Goal: Transaction & Acquisition: Purchase product/service

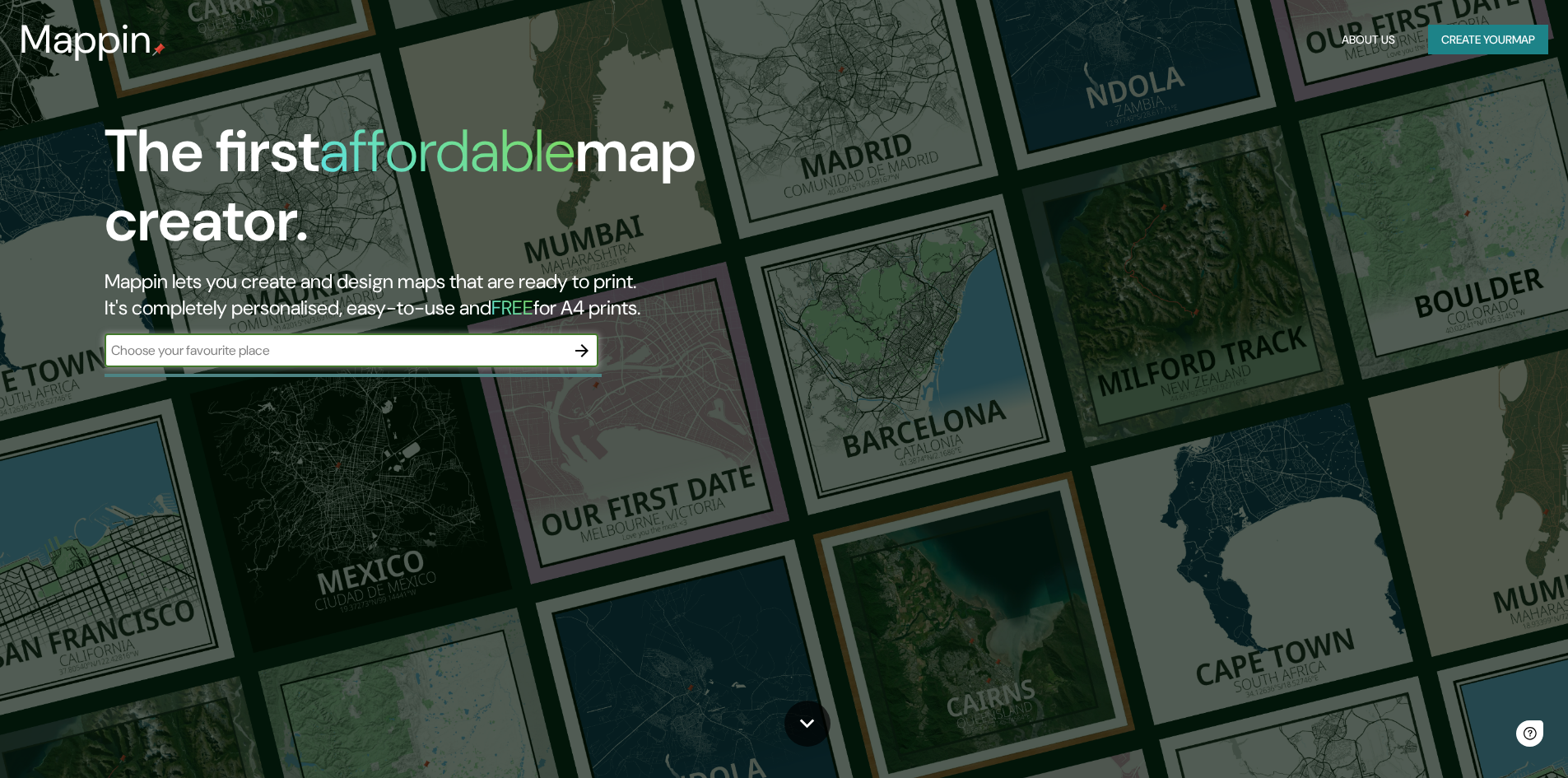
click at [320, 351] on input "text" at bounding box center [335, 350] width 461 height 19
type input "HOSPITAL [PERSON_NAME]"
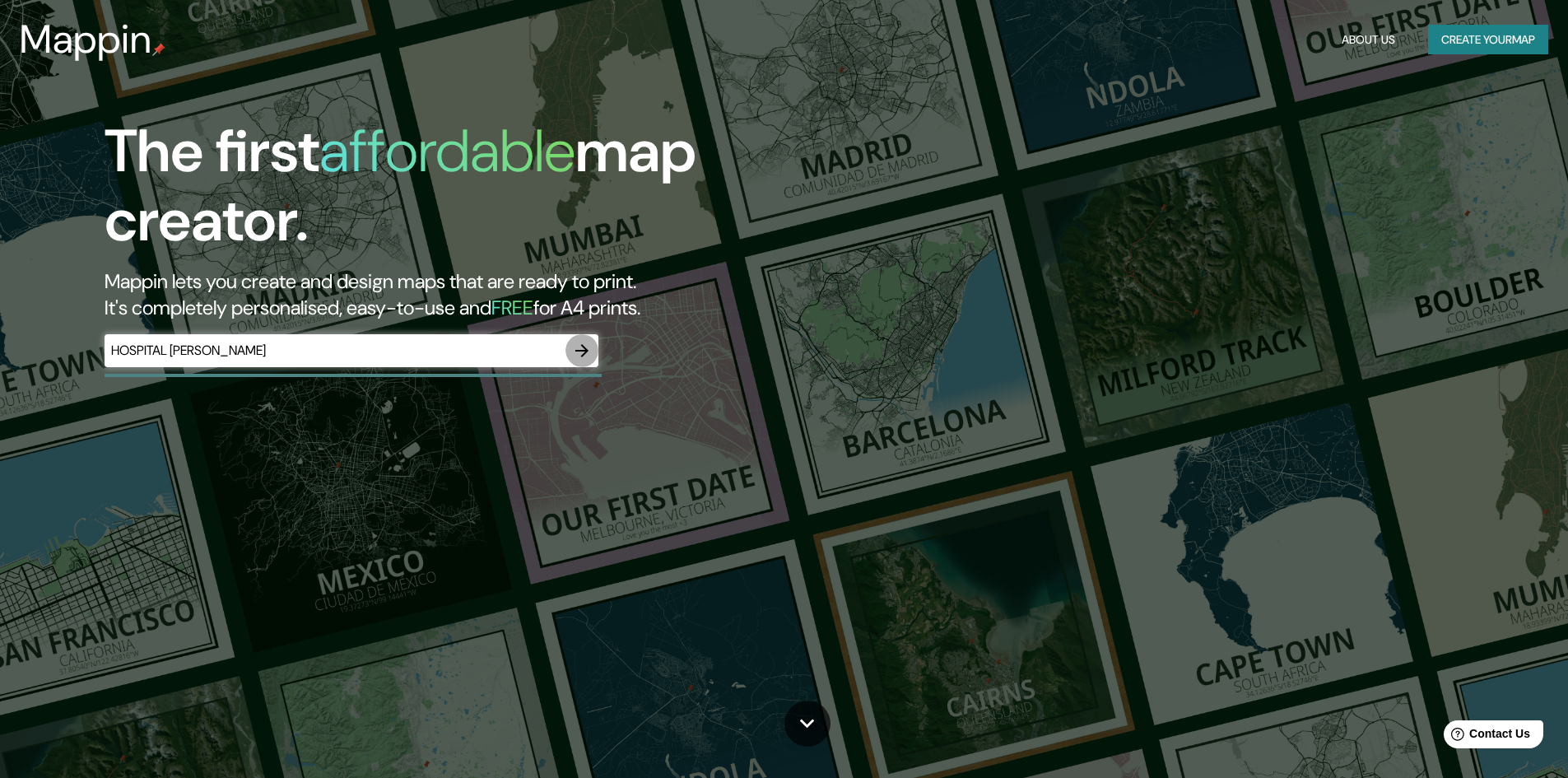
click at [585, 363] on button "button" at bounding box center [582, 351] width 33 height 33
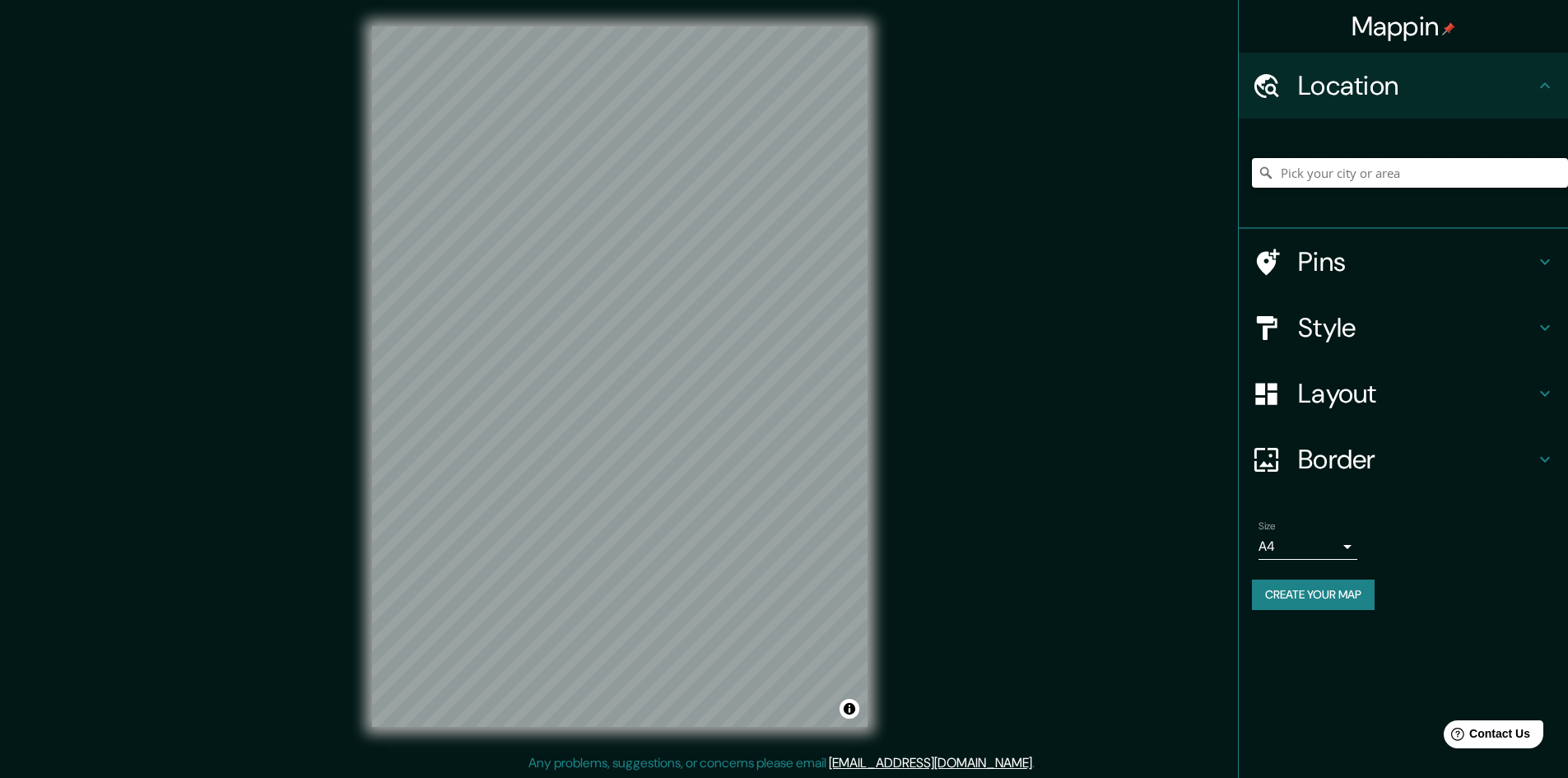
click at [1412, 165] on input "Pick your city or area" at bounding box center [1410, 173] width 316 height 30
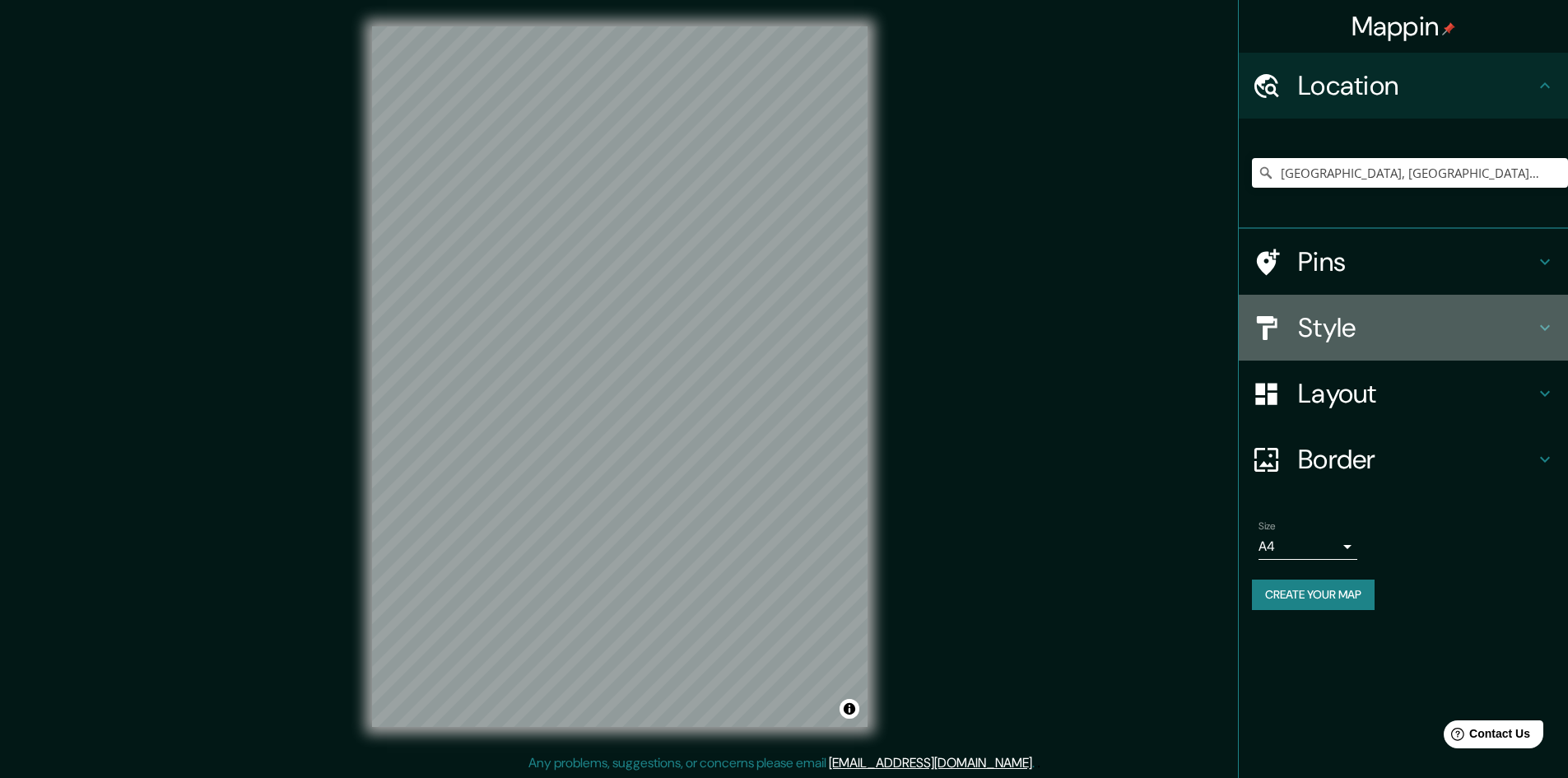
click at [1356, 322] on h4 "Style" at bounding box center [1416, 328] width 237 height 33
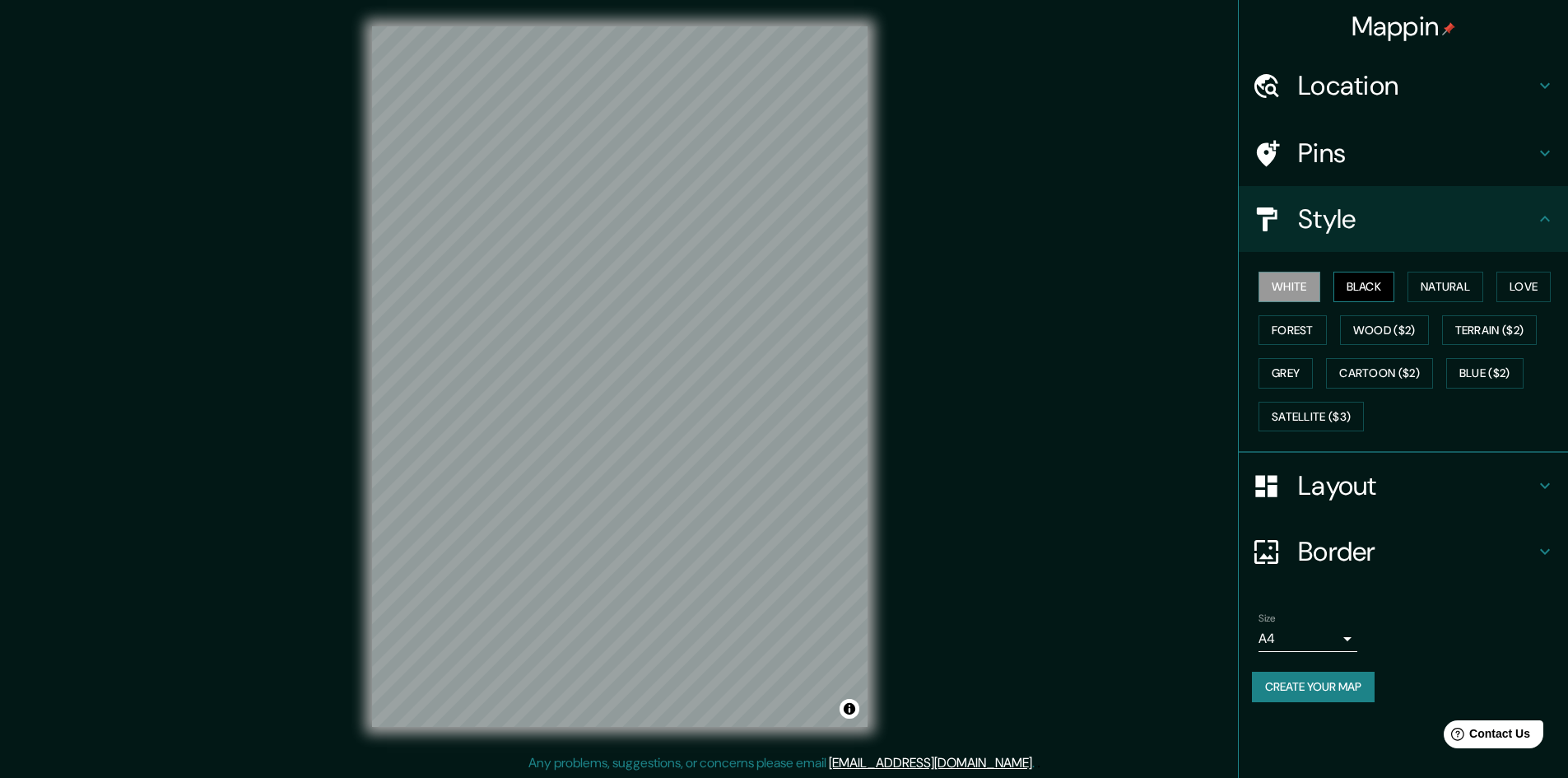
click at [1370, 272] on button "Black" at bounding box center [1364, 287] width 62 height 30
click at [1431, 286] on button "Natural" at bounding box center [1445, 287] width 76 height 30
click at [1514, 284] on button "Love" at bounding box center [1524, 287] width 54 height 30
click at [1318, 317] on button "Forest" at bounding box center [1292, 330] width 68 height 30
click at [1378, 361] on button "Cartoon ($2)" at bounding box center [1379, 373] width 107 height 30
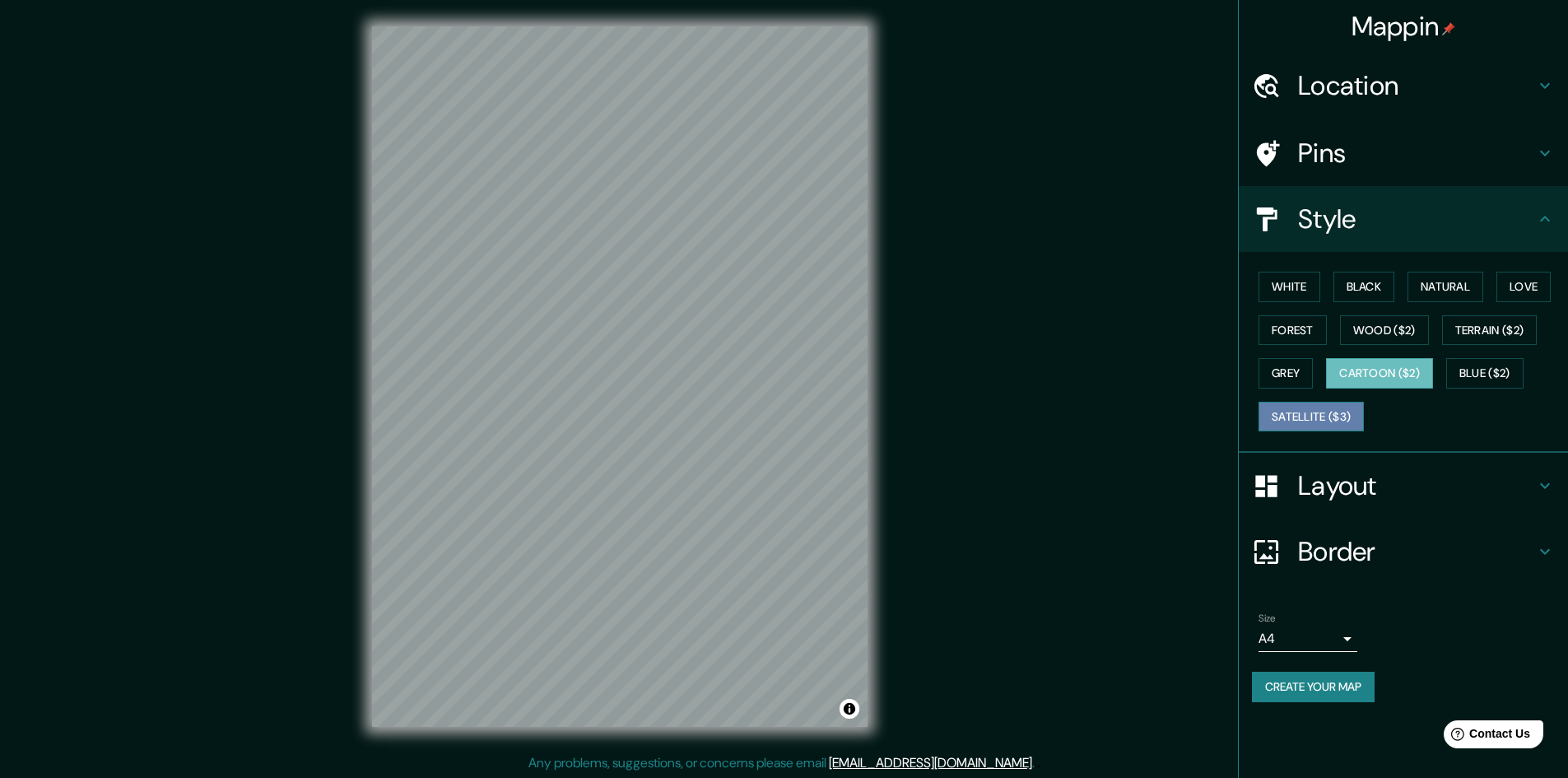
click at [1328, 403] on button "Satellite ($3)" at bounding box center [1311, 417] width 105 height 30
click at [1355, 86] on h4 "Location" at bounding box center [1416, 86] width 237 height 33
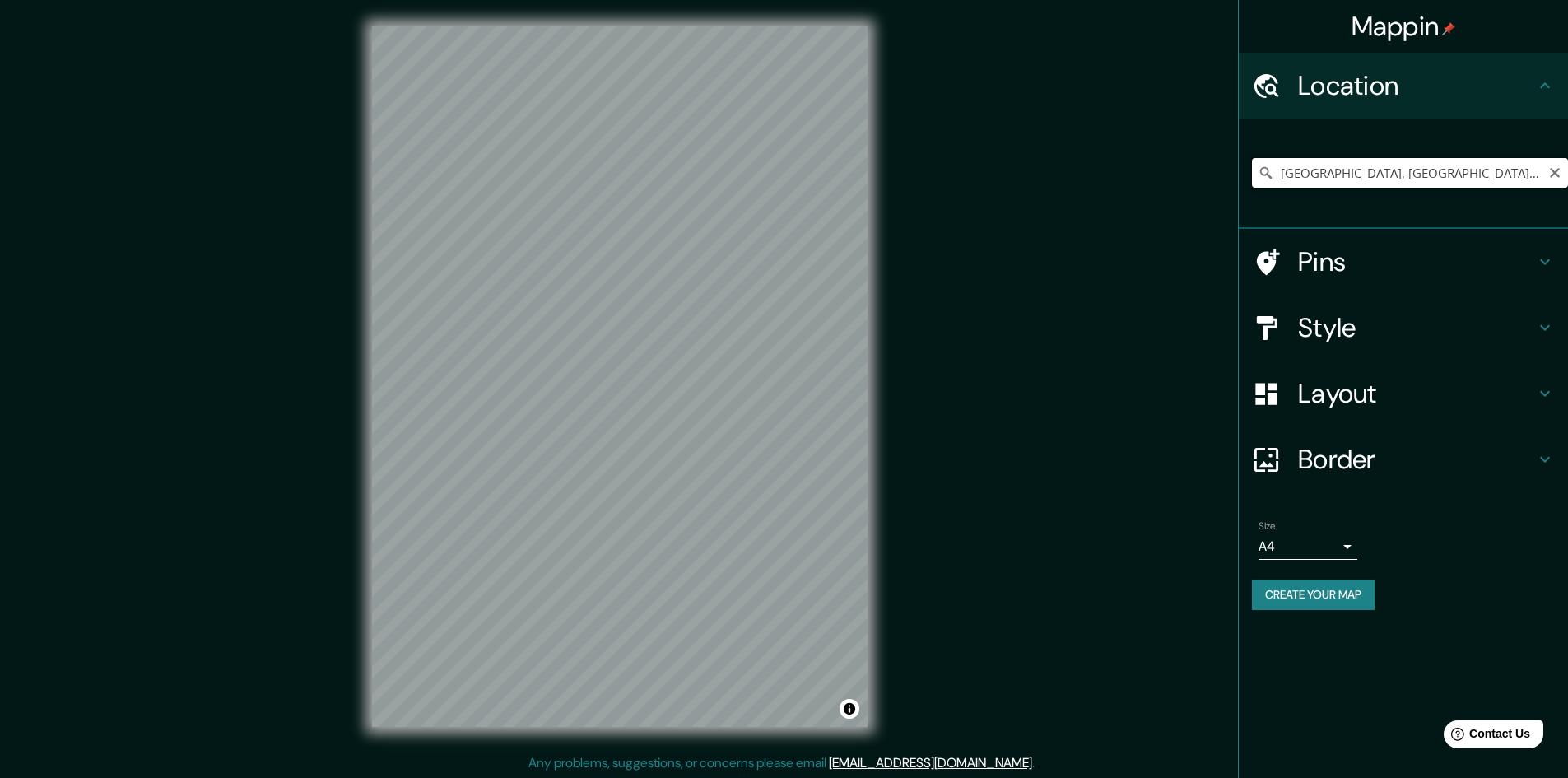
click at [1356, 173] on input "[GEOGRAPHIC_DATA], [GEOGRAPHIC_DATA], [GEOGRAPHIC_DATA]" at bounding box center [1410, 173] width 316 height 30
drag, startPoint x: 1277, startPoint y: 176, endPoint x: 1580, endPoint y: 197, distance: 303.7
click at [1567, 197] on html "Mappin Location [GEOGRAPHIC_DATA], [GEOGRAPHIC_DATA], [GEOGRAPHIC_DATA] Pins St…" at bounding box center [784, 389] width 1568 height 778
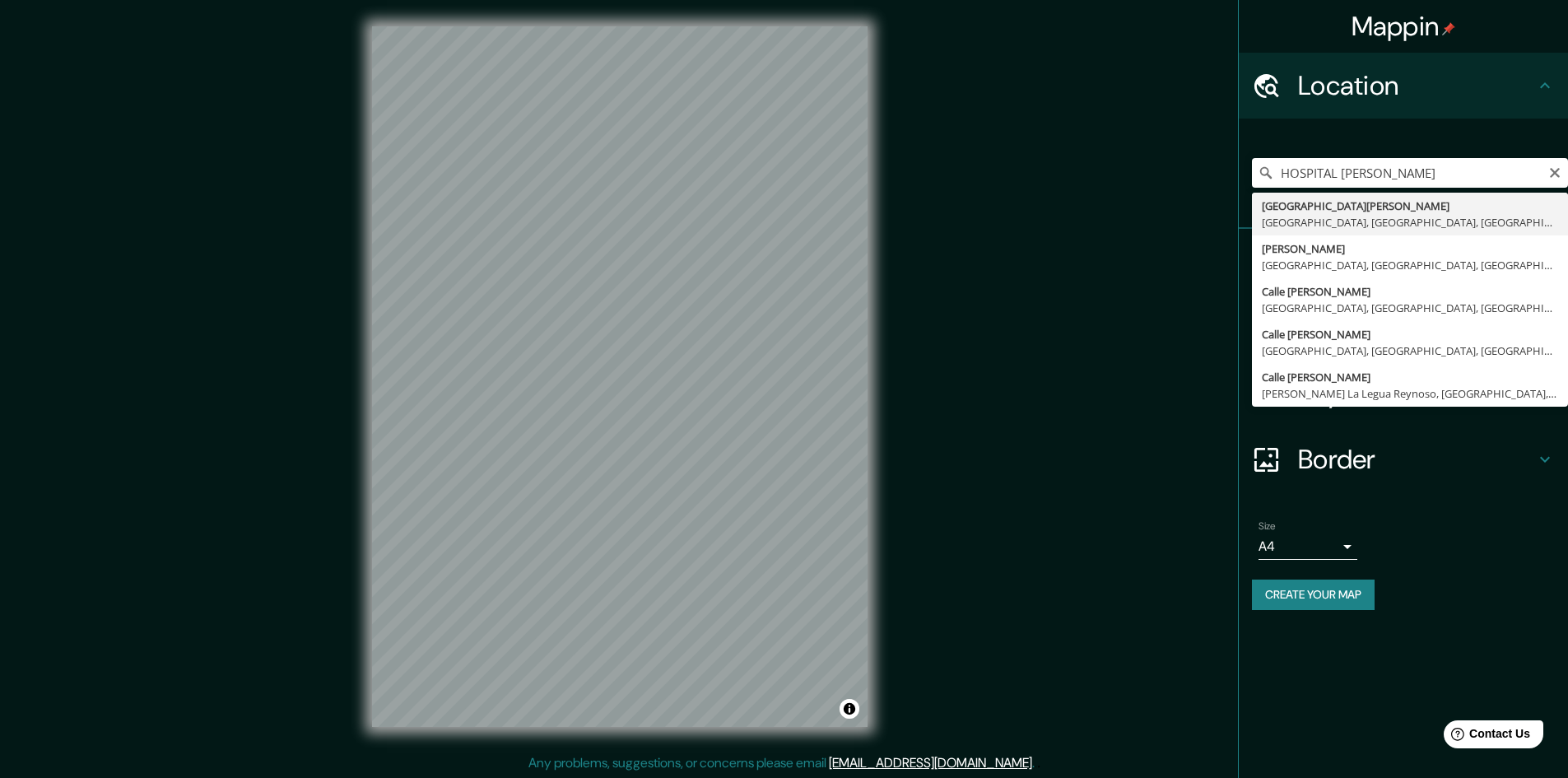
type input "[GEOGRAPHIC_DATA][PERSON_NAME], [GEOGRAPHIC_DATA], [GEOGRAPHIC_DATA], [GEOGRAPH…"
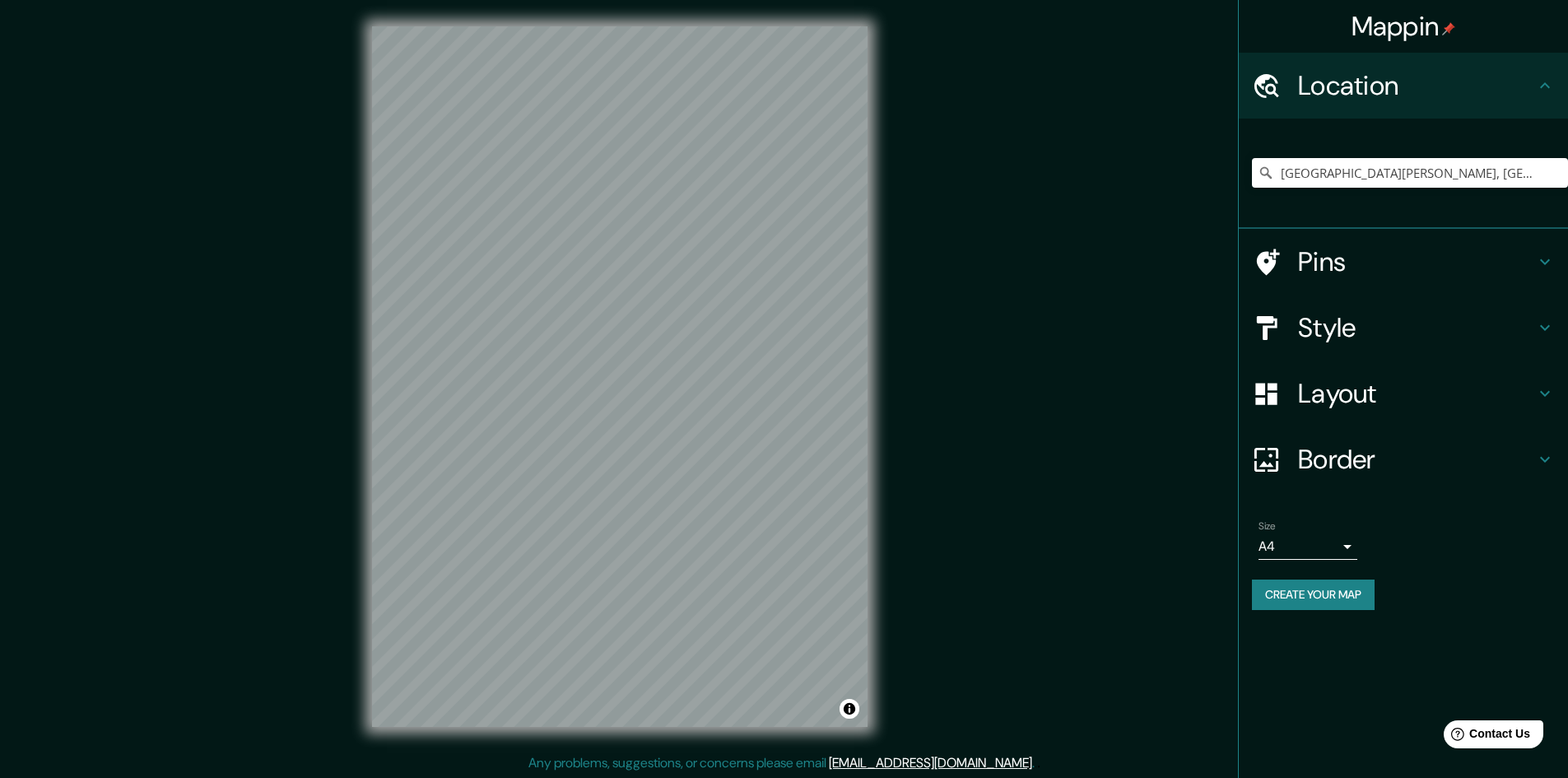
click at [1356, 554] on body "Mappin Location [GEOGRAPHIC_DATA][PERSON_NAME], [GEOGRAPHIC_DATA], [GEOGRAPHIC_…" at bounding box center [784, 389] width 1568 height 778
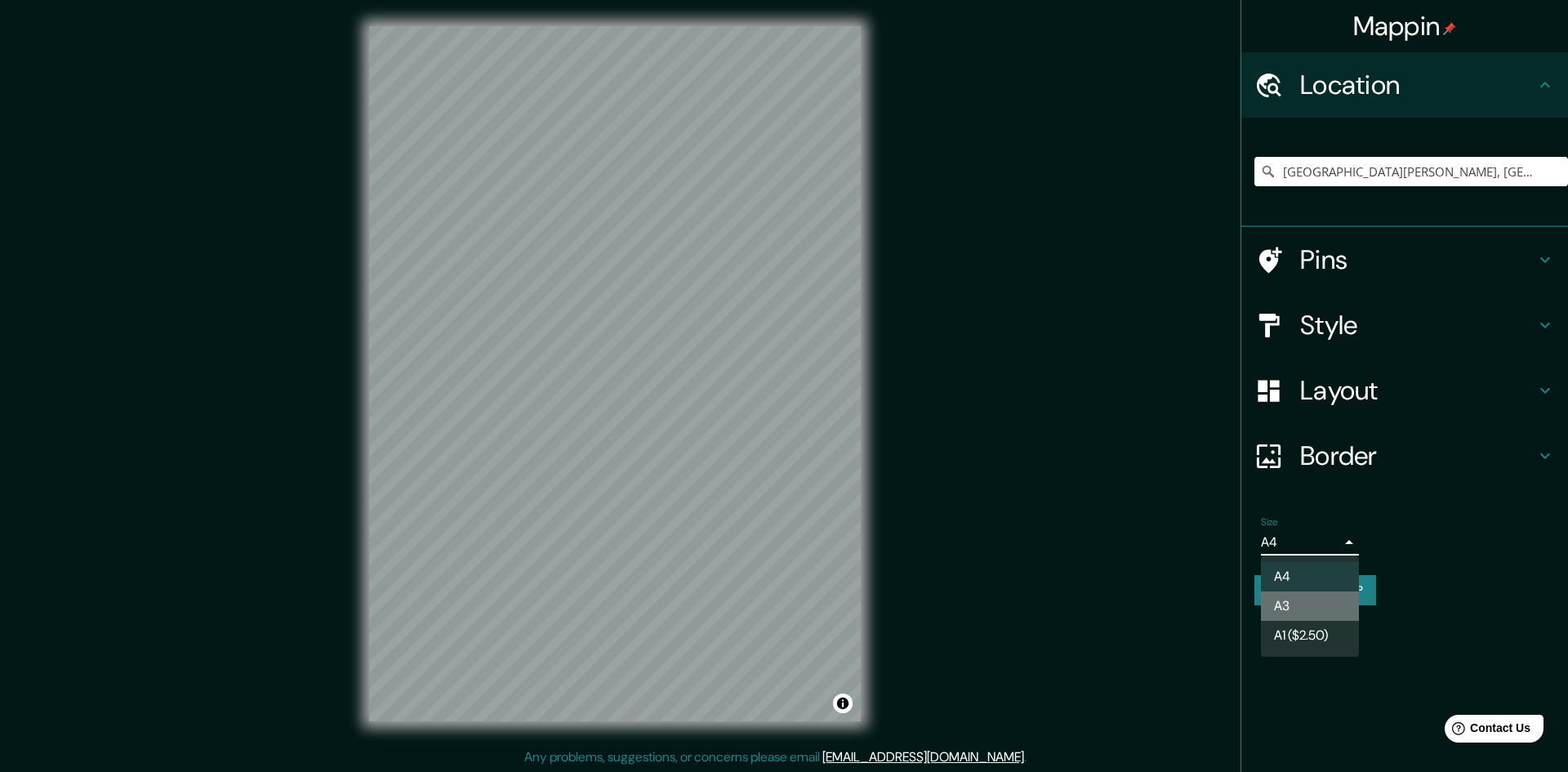
click at [1302, 610] on li "A3" at bounding box center [1310, 606] width 98 height 29
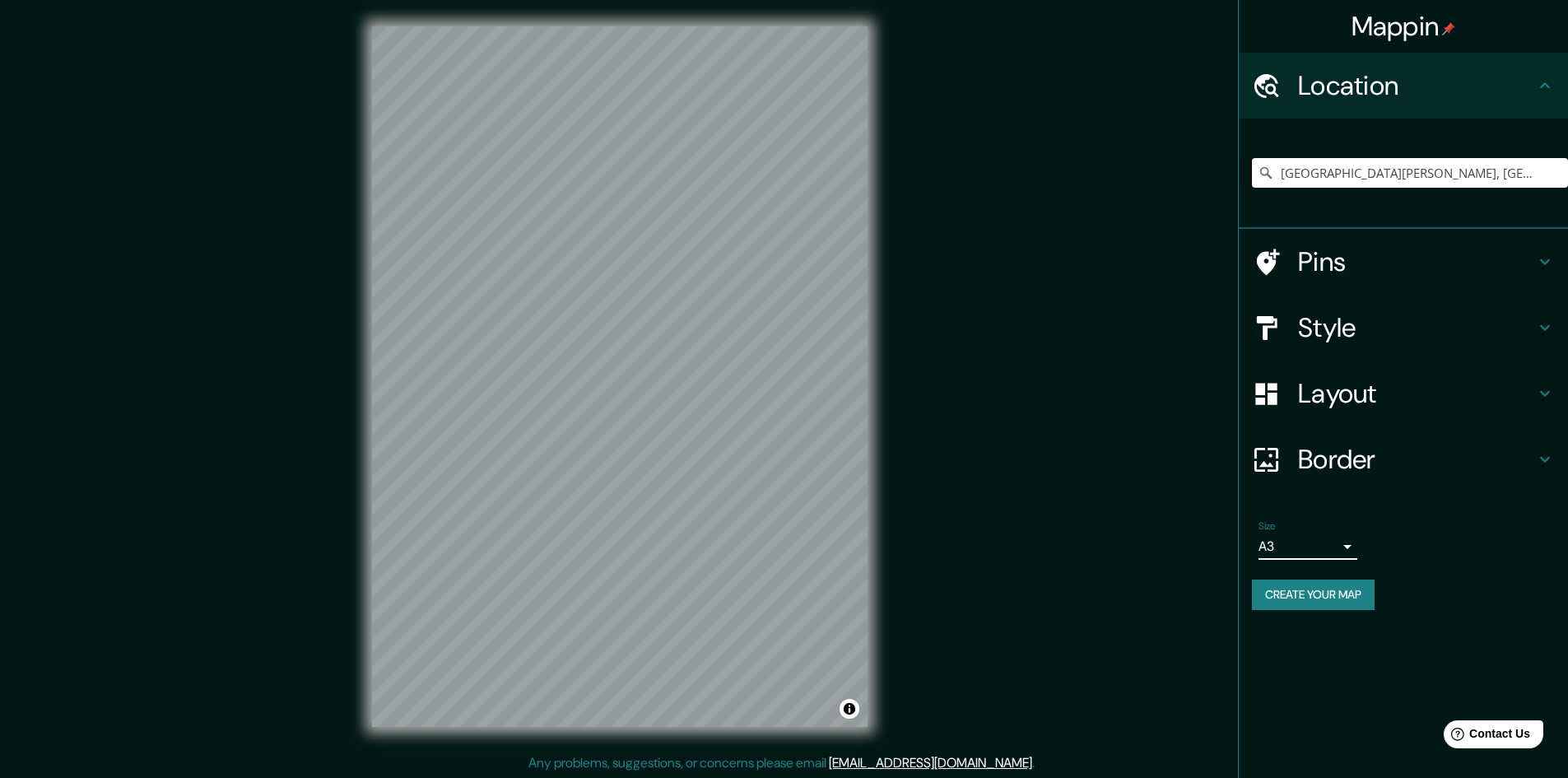
click at [1338, 536] on body "Mappin Location [GEOGRAPHIC_DATA][PERSON_NAME], [GEOGRAPHIC_DATA], [GEOGRAPHIC_…" at bounding box center [784, 389] width 1568 height 778
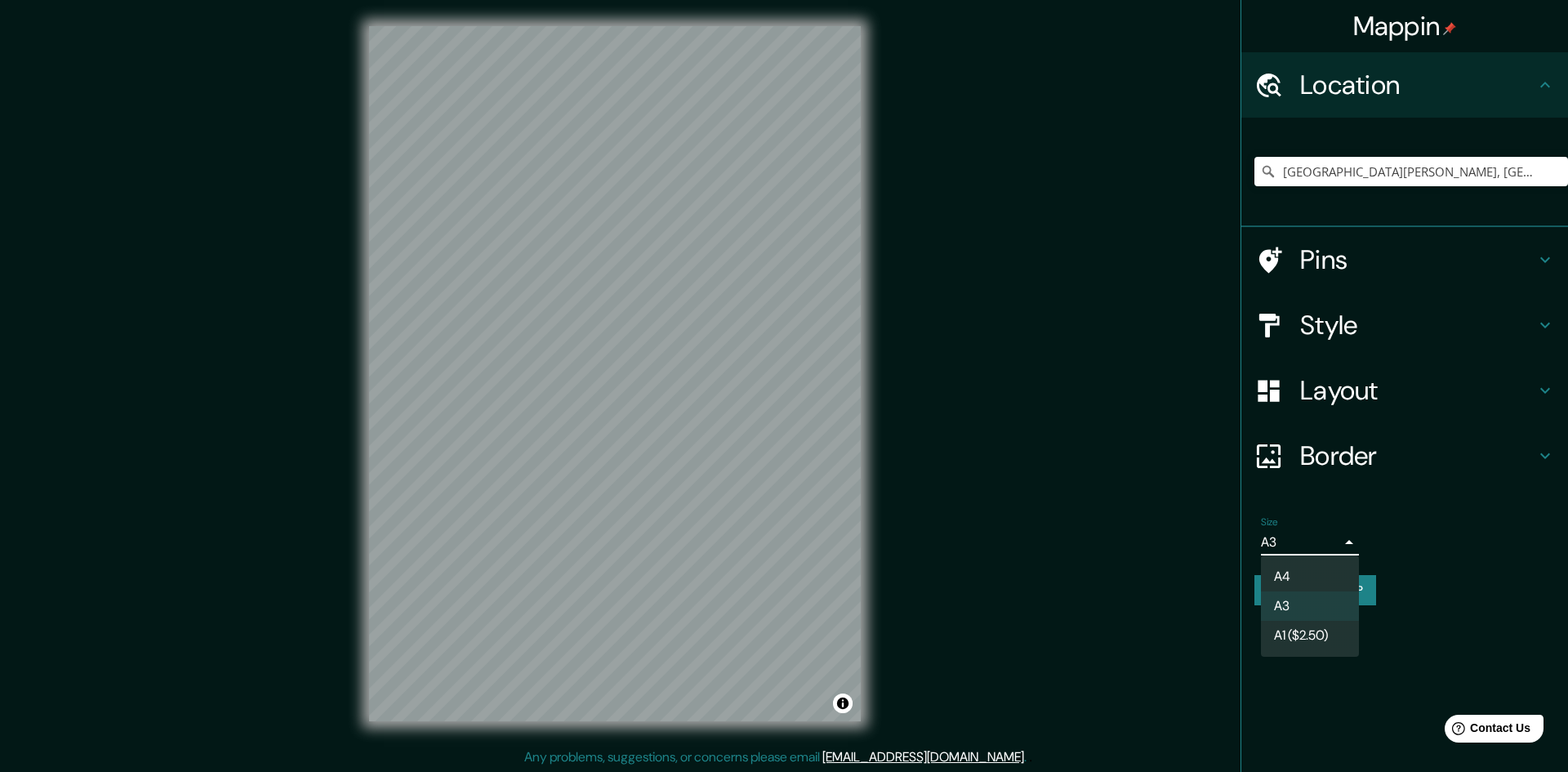
click at [1296, 630] on li "A1 ($2.50)" at bounding box center [1310, 636] width 98 height 29
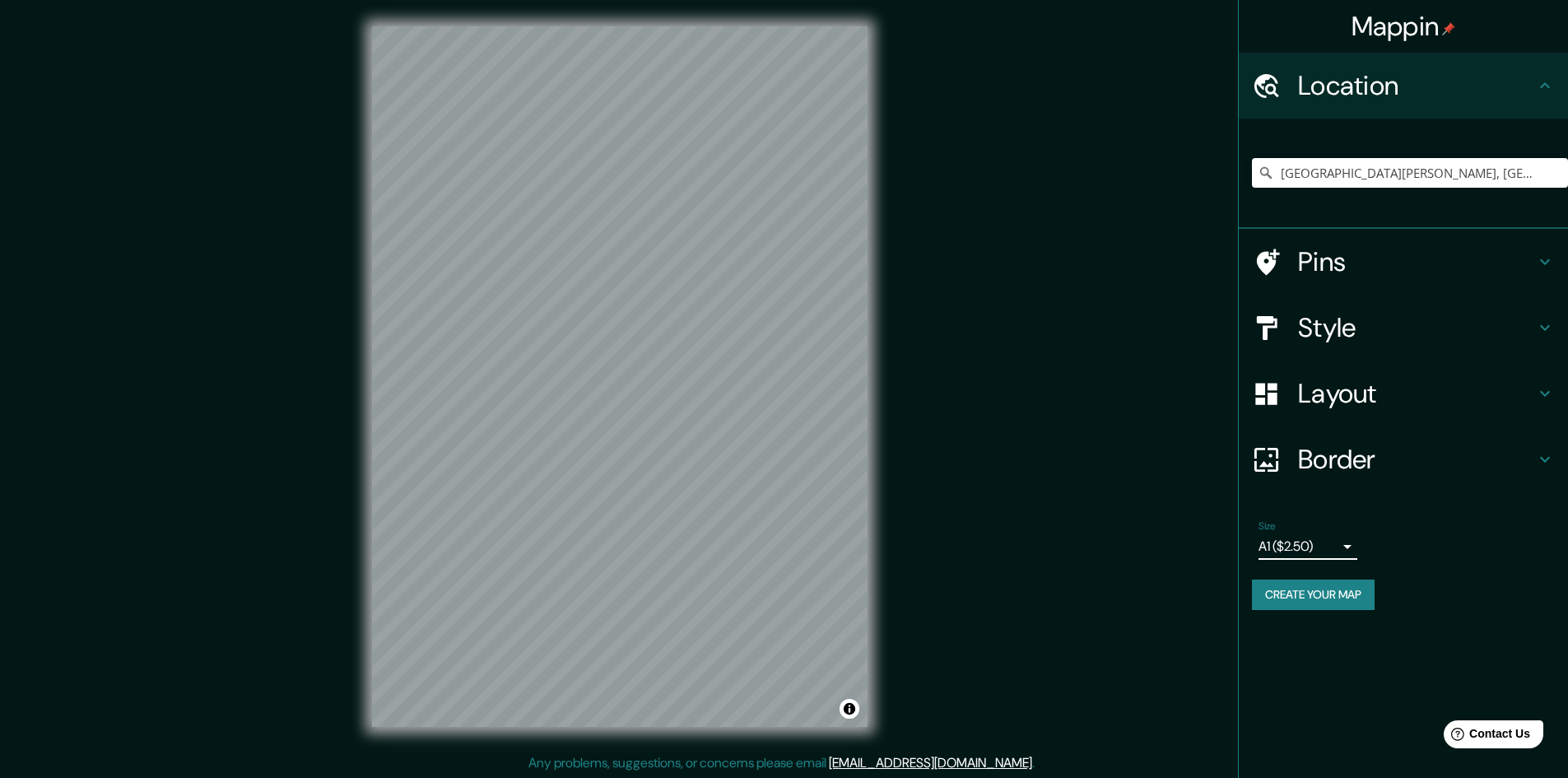
click at [1370, 456] on h4 "Border" at bounding box center [1416, 459] width 237 height 33
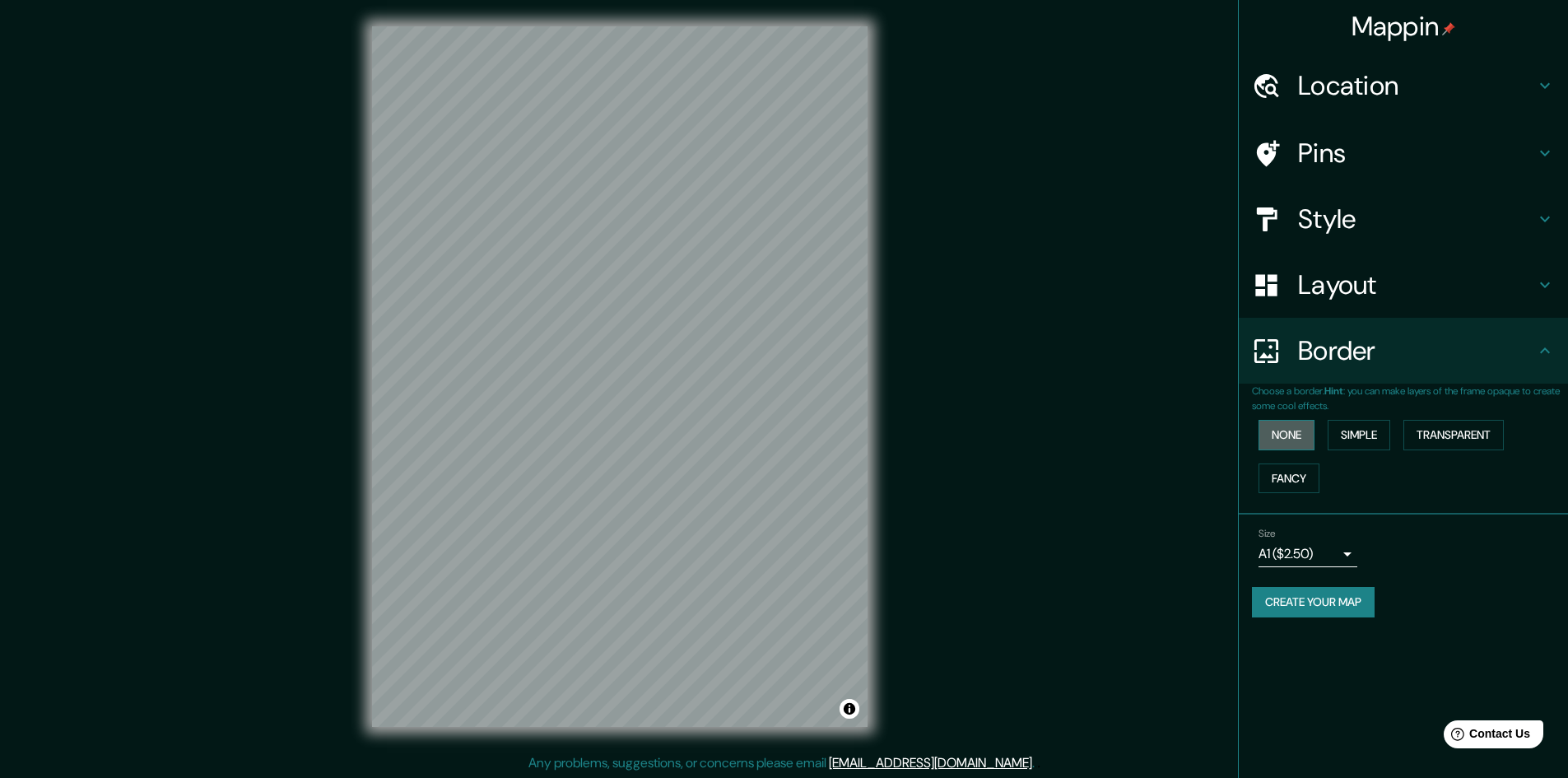
click at [1286, 426] on button "None" at bounding box center [1286, 435] width 56 height 30
click at [1345, 429] on button "Simple" at bounding box center [1359, 435] width 63 height 30
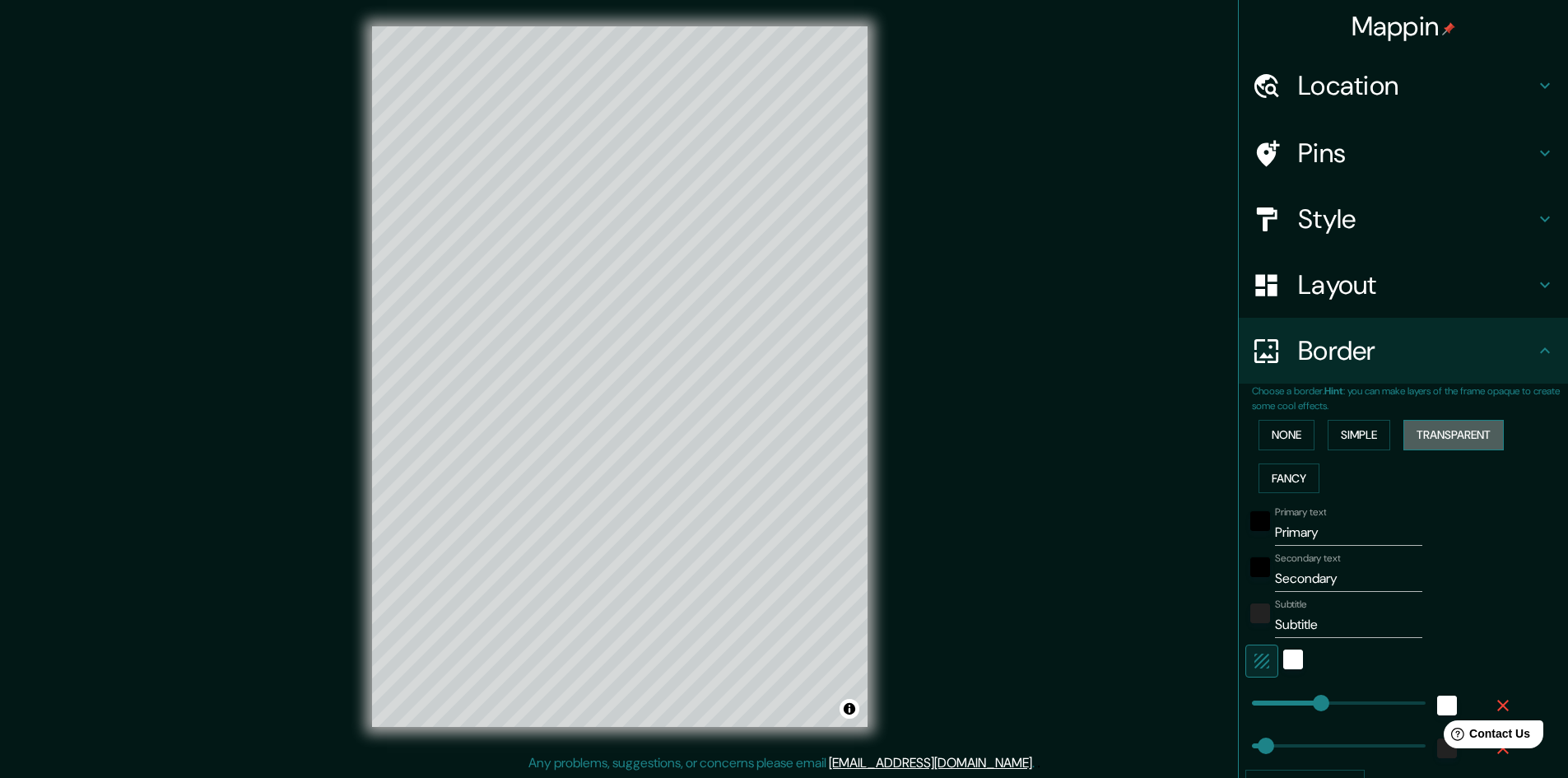
click at [1409, 432] on button "Transparent" at bounding box center [1454, 435] width 100 height 30
click at [1285, 474] on button "Fancy" at bounding box center [1289, 478] width 61 height 30
click at [1285, 443] on button "None" at bounding box center [1286, 435] width 56 height 30
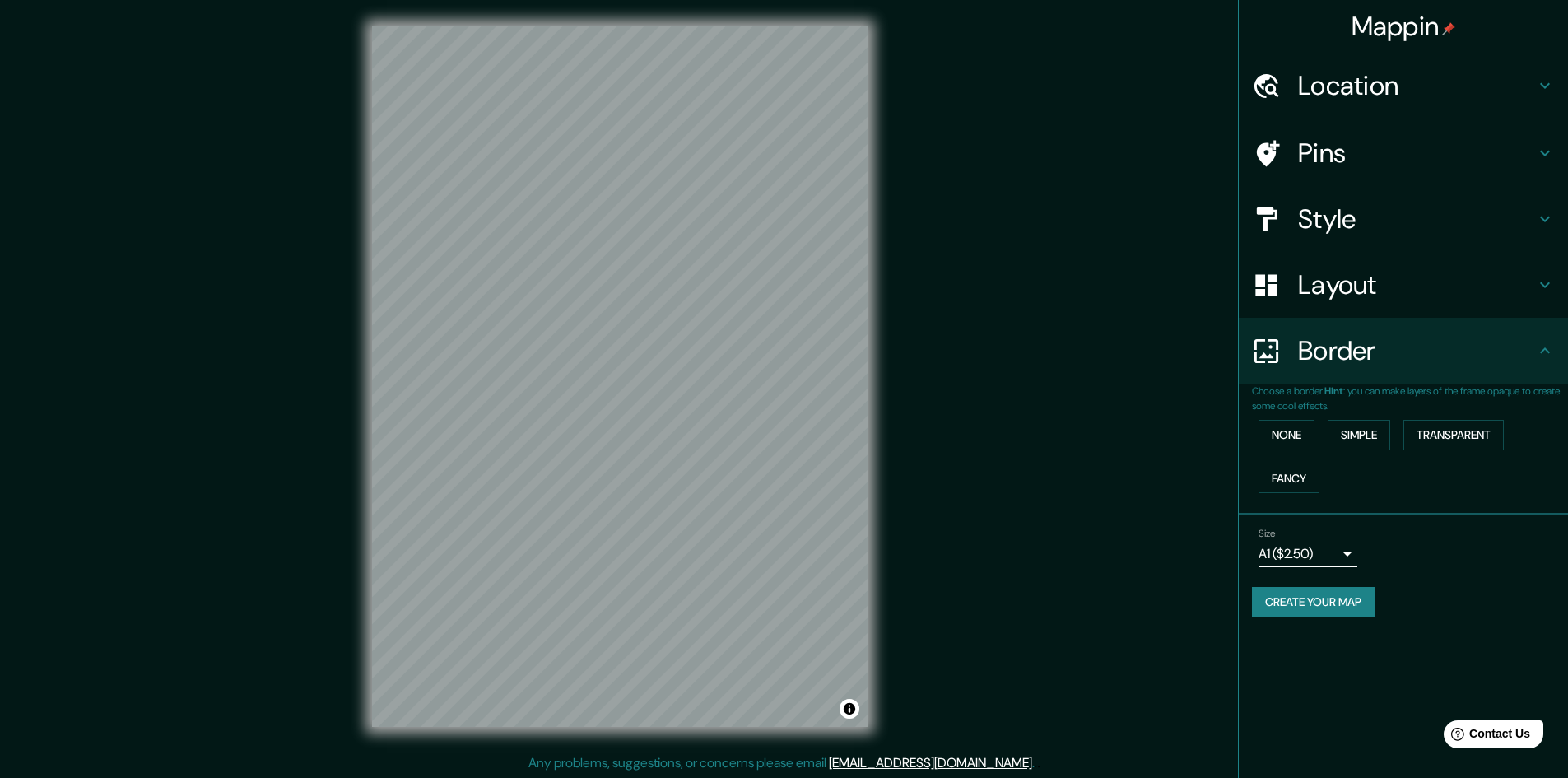
click at [1338, 287] on h4 "Layout" at bounding box center [1416, 285] width 237 height 33
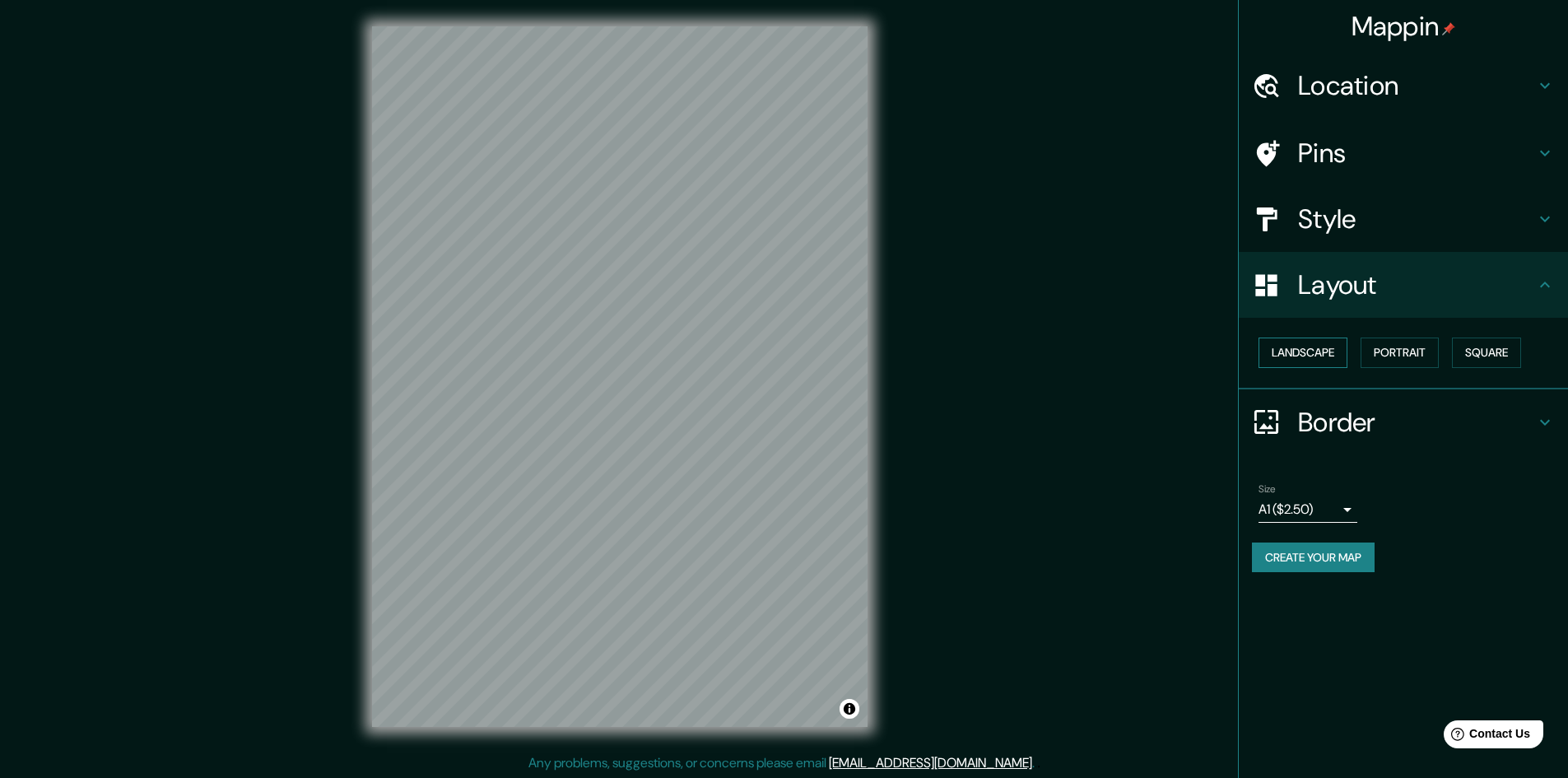
click at [1327, 356] on button "Landscape" at bounding box center [1303, 352] width 89 height 30
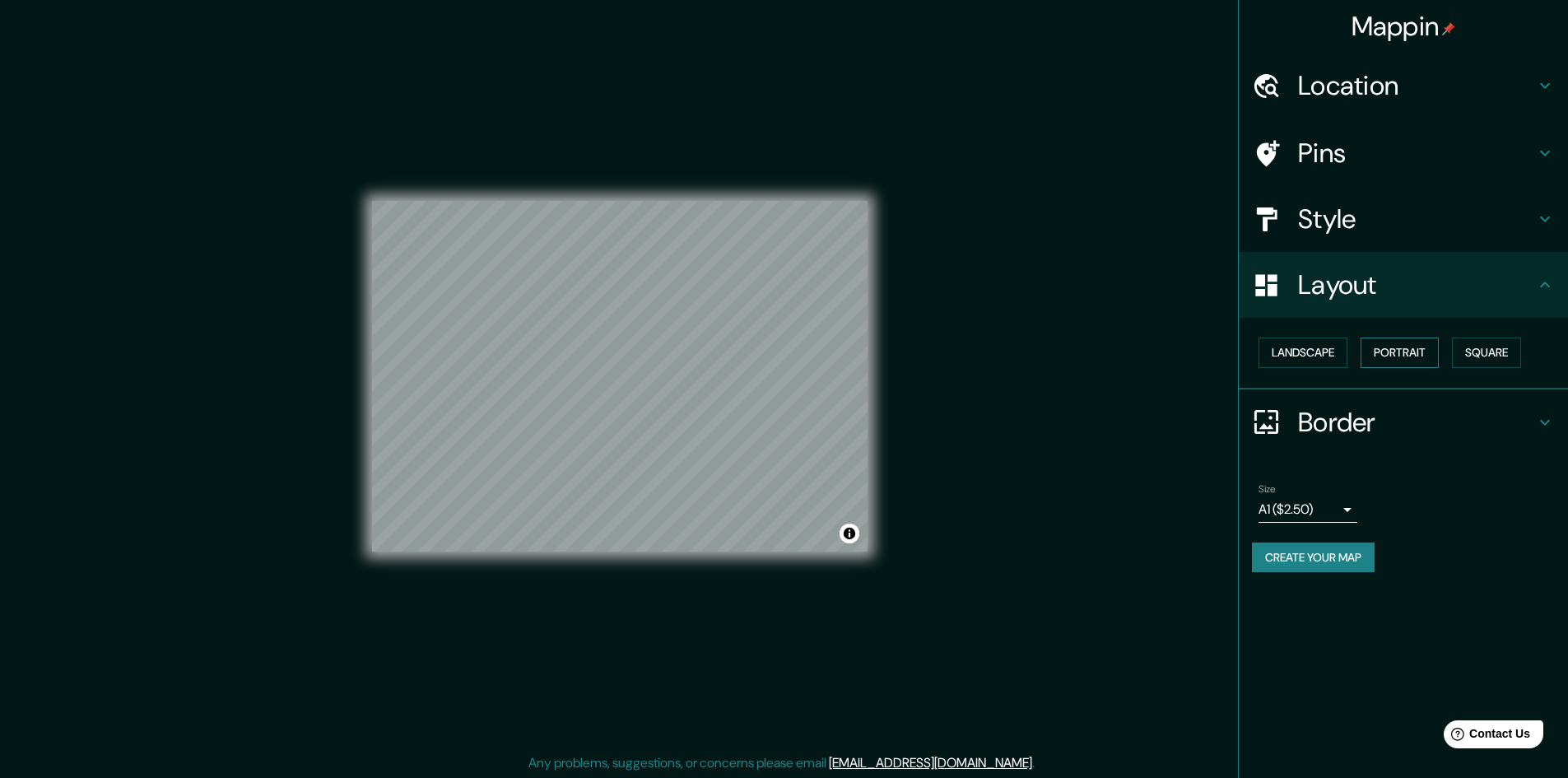
click at [1402, 352] on button "Portrait" at bounding box center [1399, 352] width 78 height 30
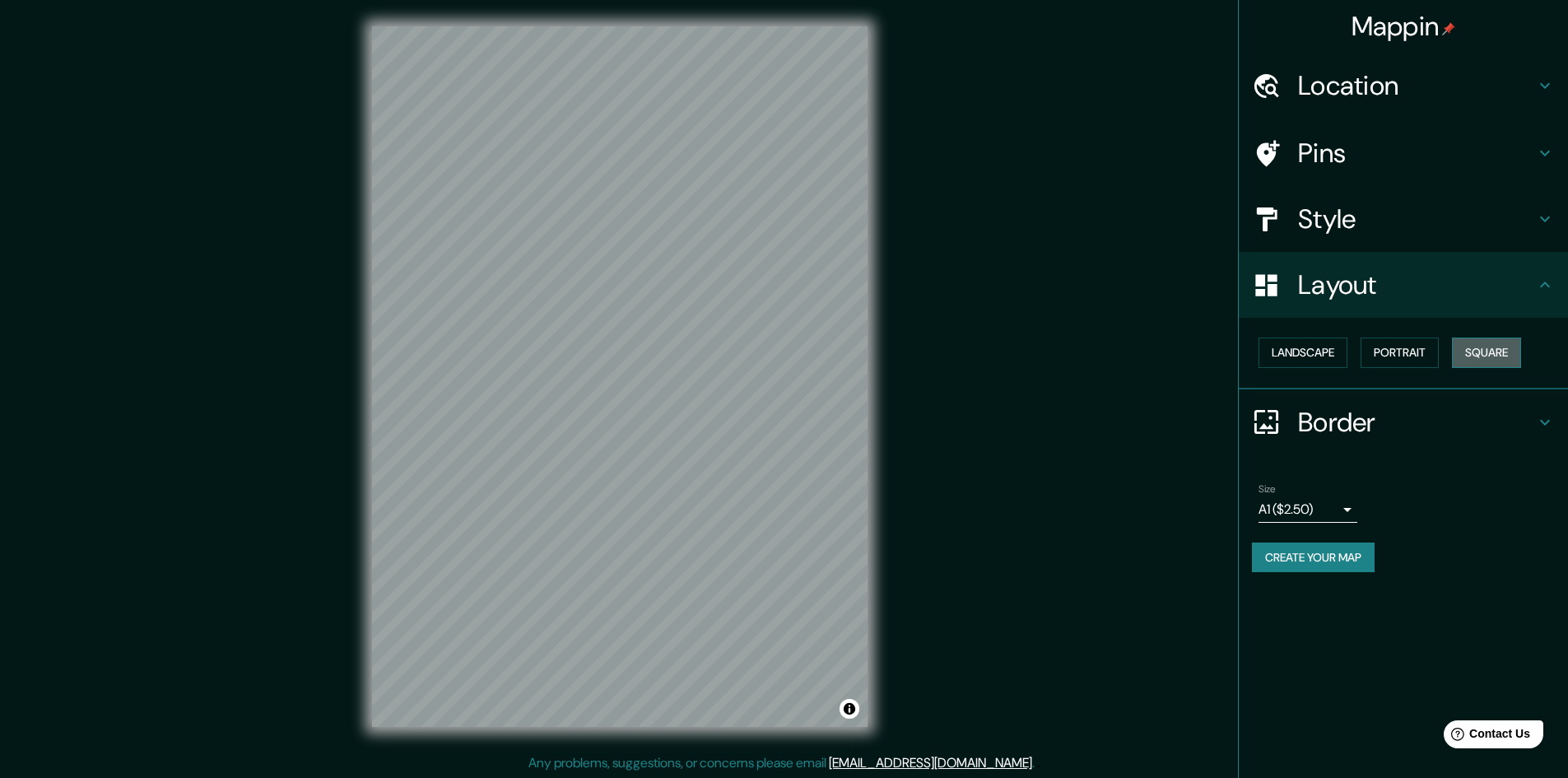
click at [1486, 353] on button "Square" at bounding box center [1486, 352] width 69 height 30
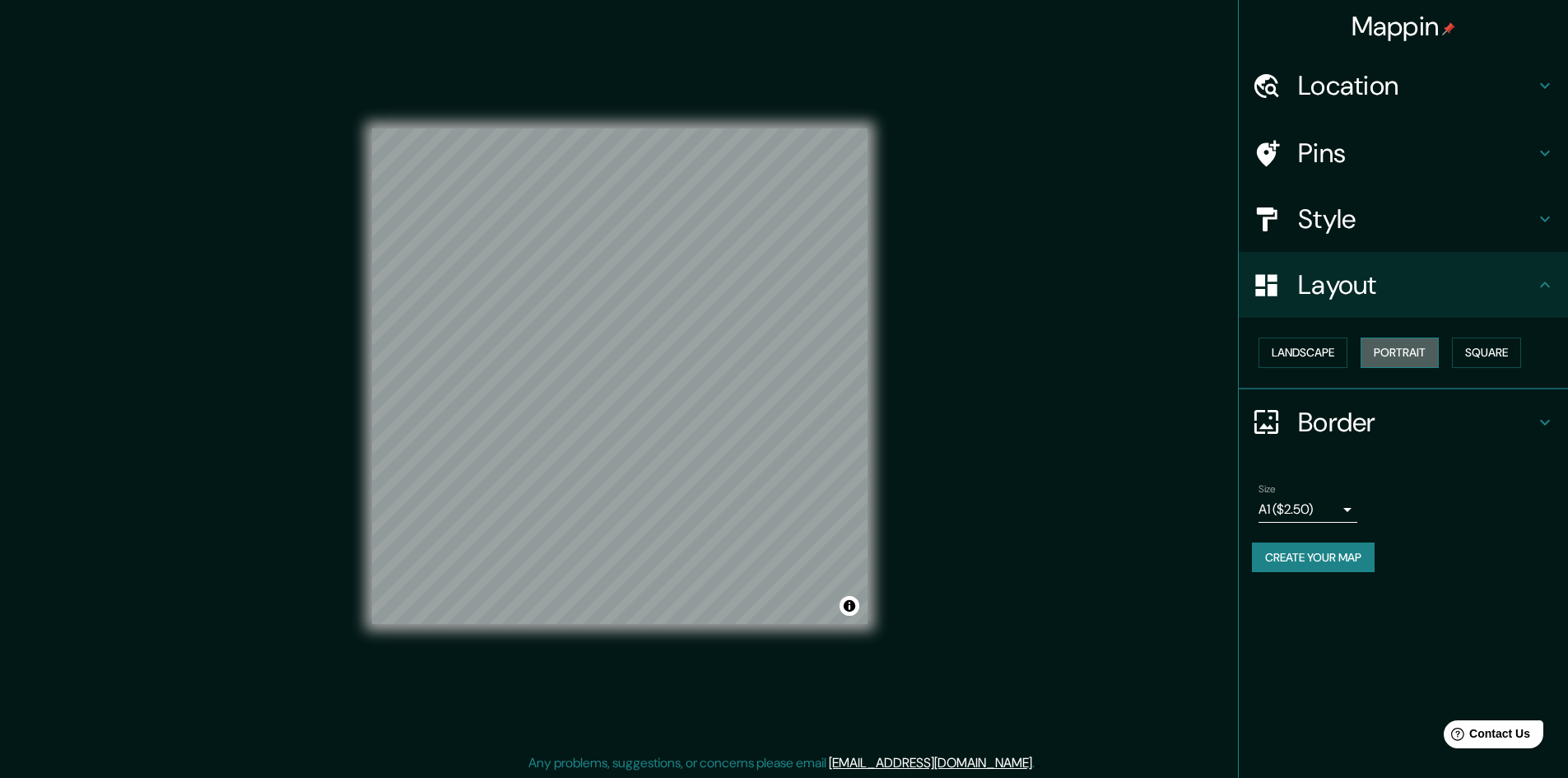
click at [1396, 347] on button "Portrait" at bounding box center [1399, 352] width 78 height 30
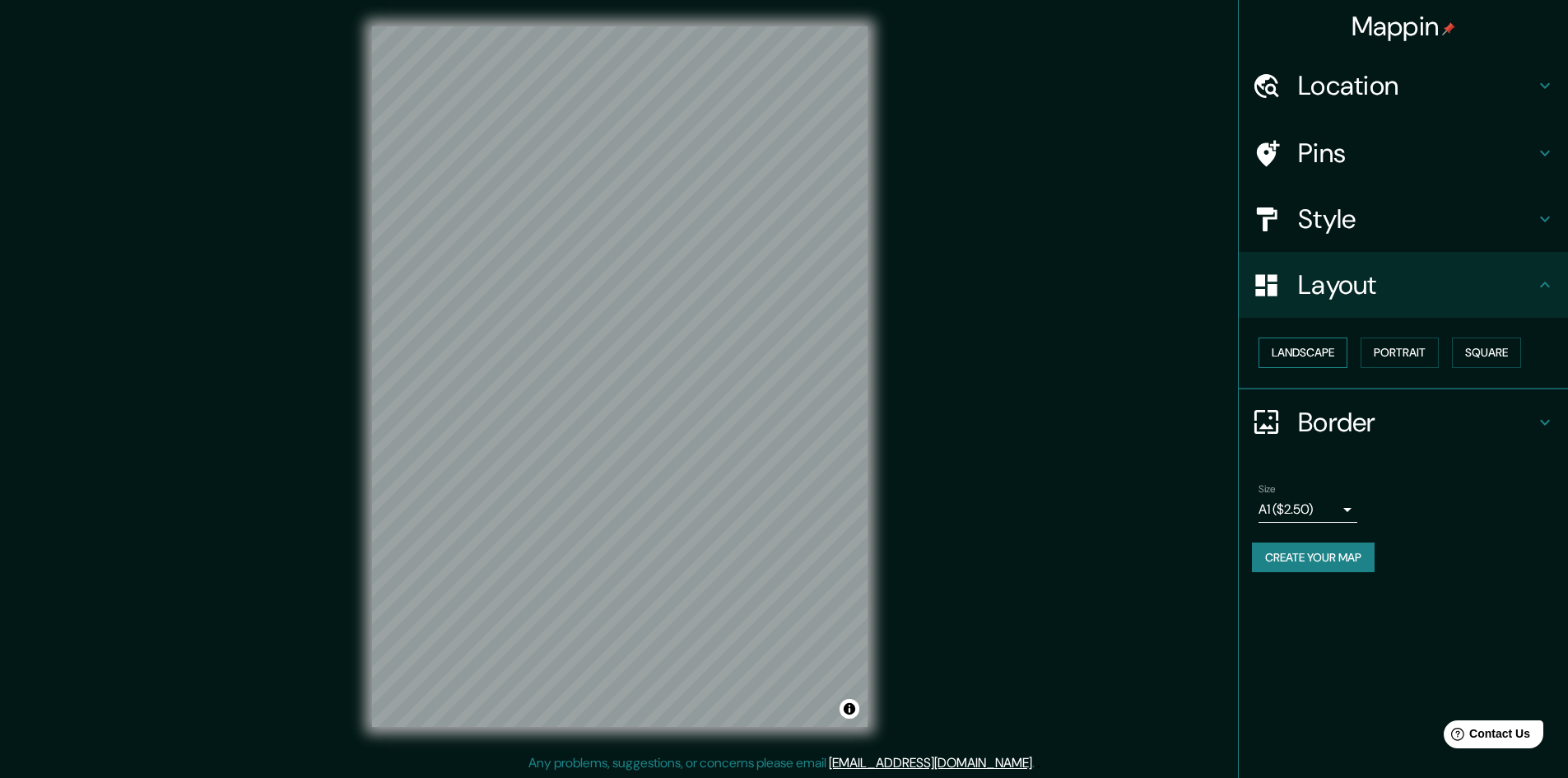
click at [1295, 338] on button "Landscape" at bounding box center [1303, 352] width 89 height 30
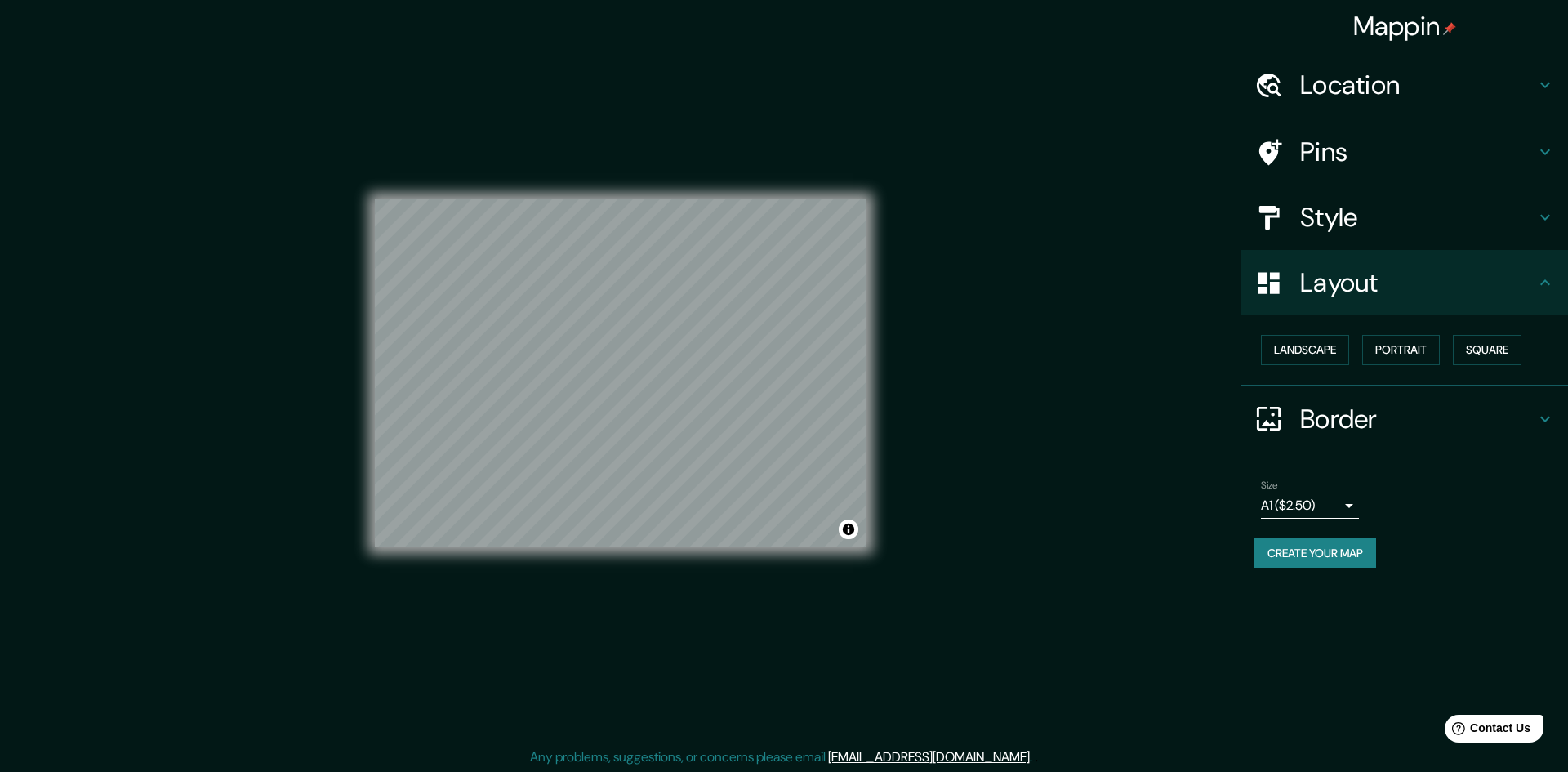
click at [1325, 509] on body "Mappin Location [GEOGRAPHIC_DATA][PERSON_NAME], [GEOGRAPHIC_DATA], [GEOGRAPHIC_…" at bounding box center [784, 386] width 1568 height 772
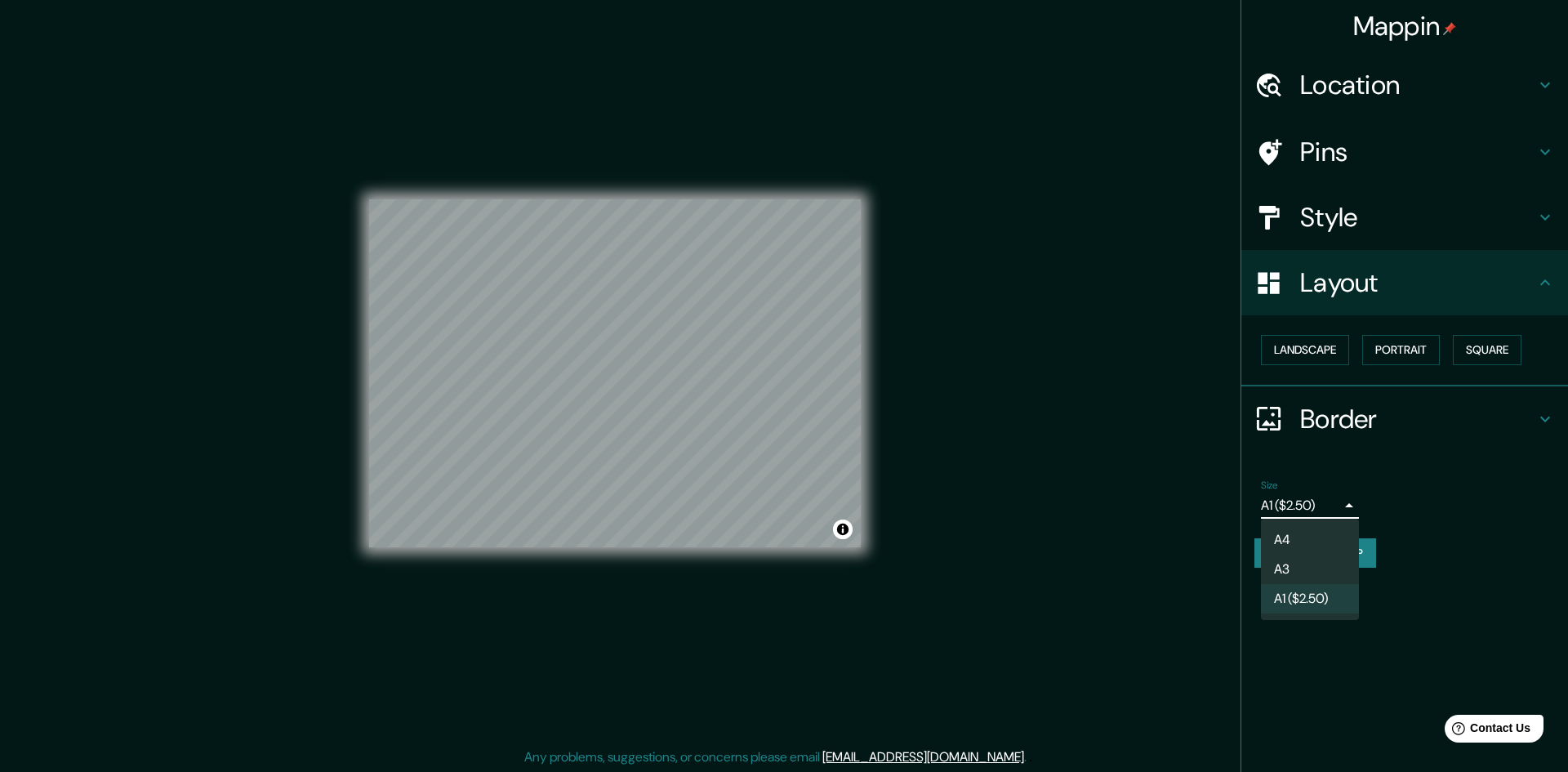
click at [1301, 532] on li "A4" at bounding box center [1310, 540] width 98 height 29
type input "single"
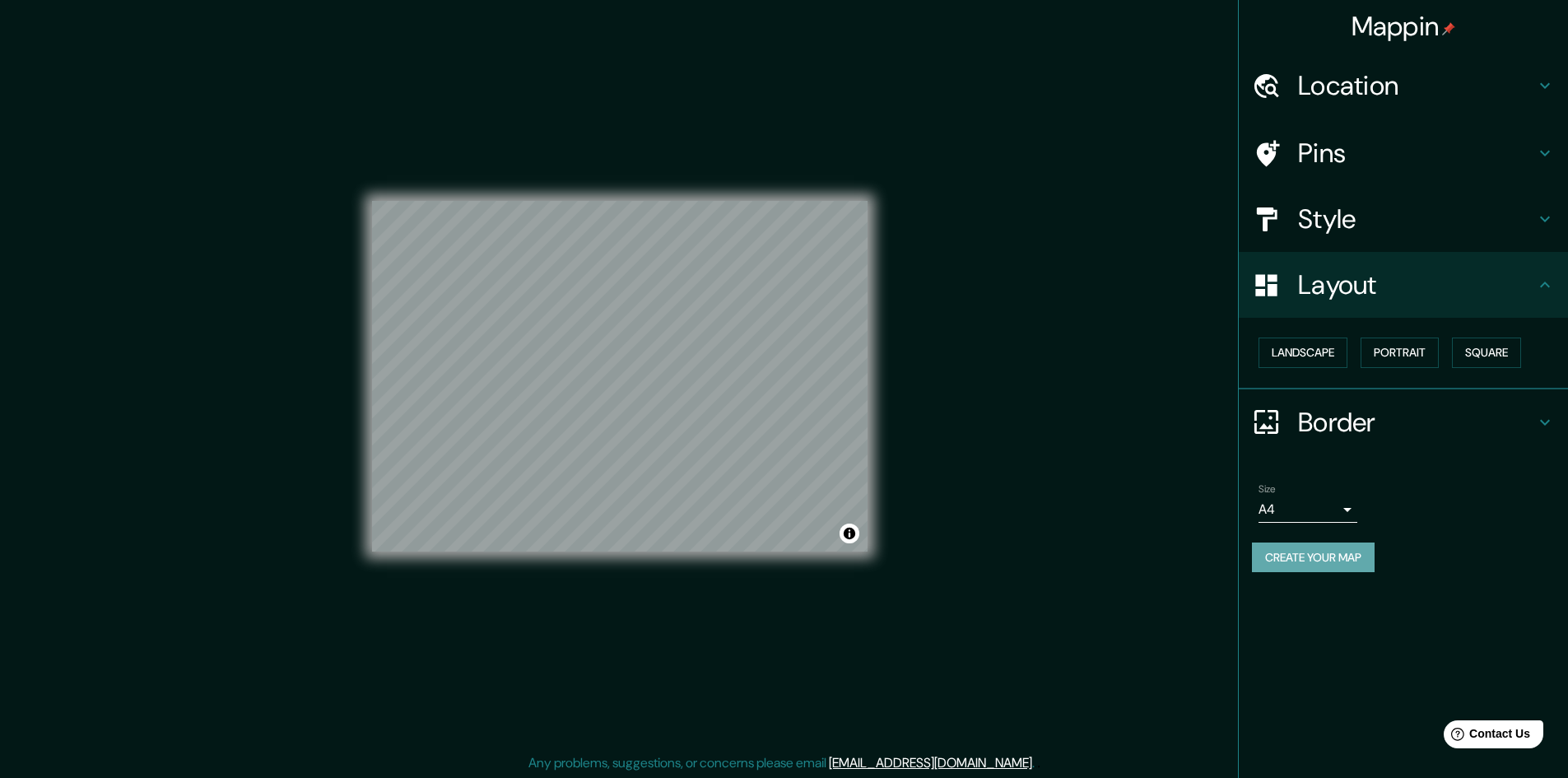
click at [1329, 561] on button "Create your map" at bounding box center [1313, 557] width 123 height 30
click at [966, 373] on div "Mappin Location [GEOGRAPHIC_DATA][PERSON_NAME], [GEOGRAPHIC_DATA], [GEOGRAPHIC_…" at bounding box center [784, 389] width 1568 height 780
click at [1362, 84] on h4 "Location" at bounding box center [1416, 86] width 237 height 33
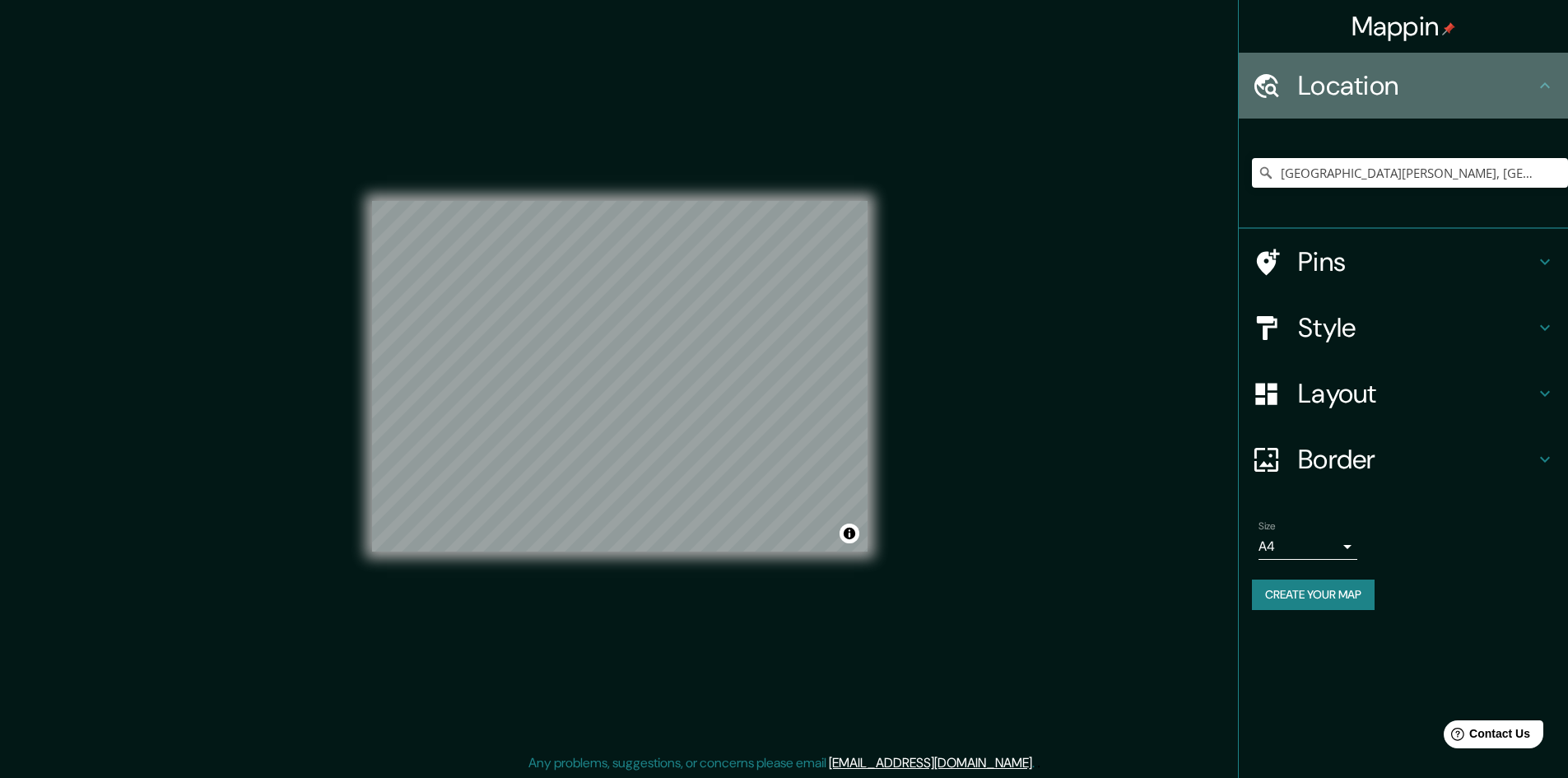
click at [1362, 84] on h4 "Location" at bounding box center [1416, 86] width 237 height 33
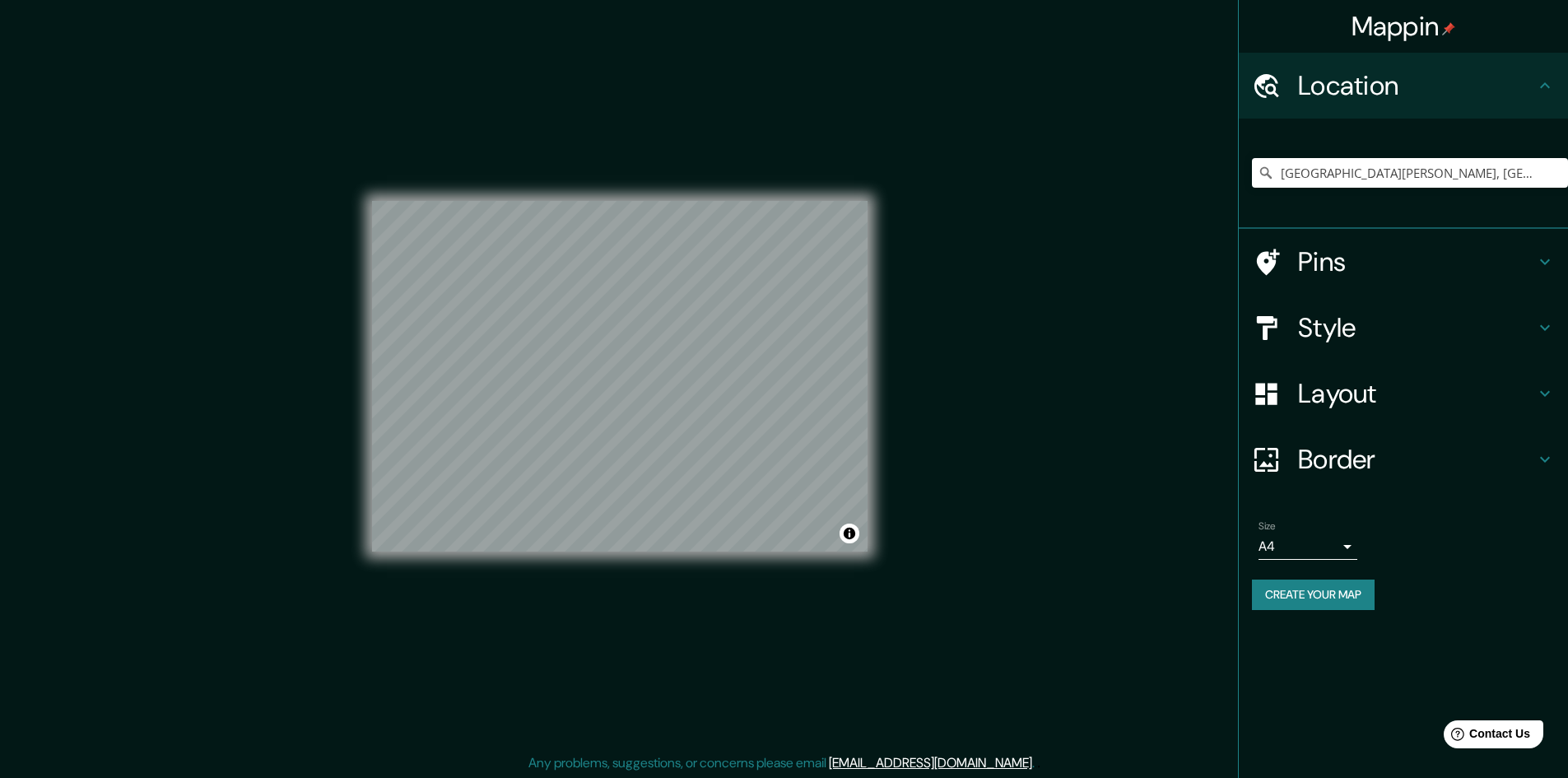
click at [1370, 268] on h4 "Pins" at bounding box center [1416, 262] width 237 height 33
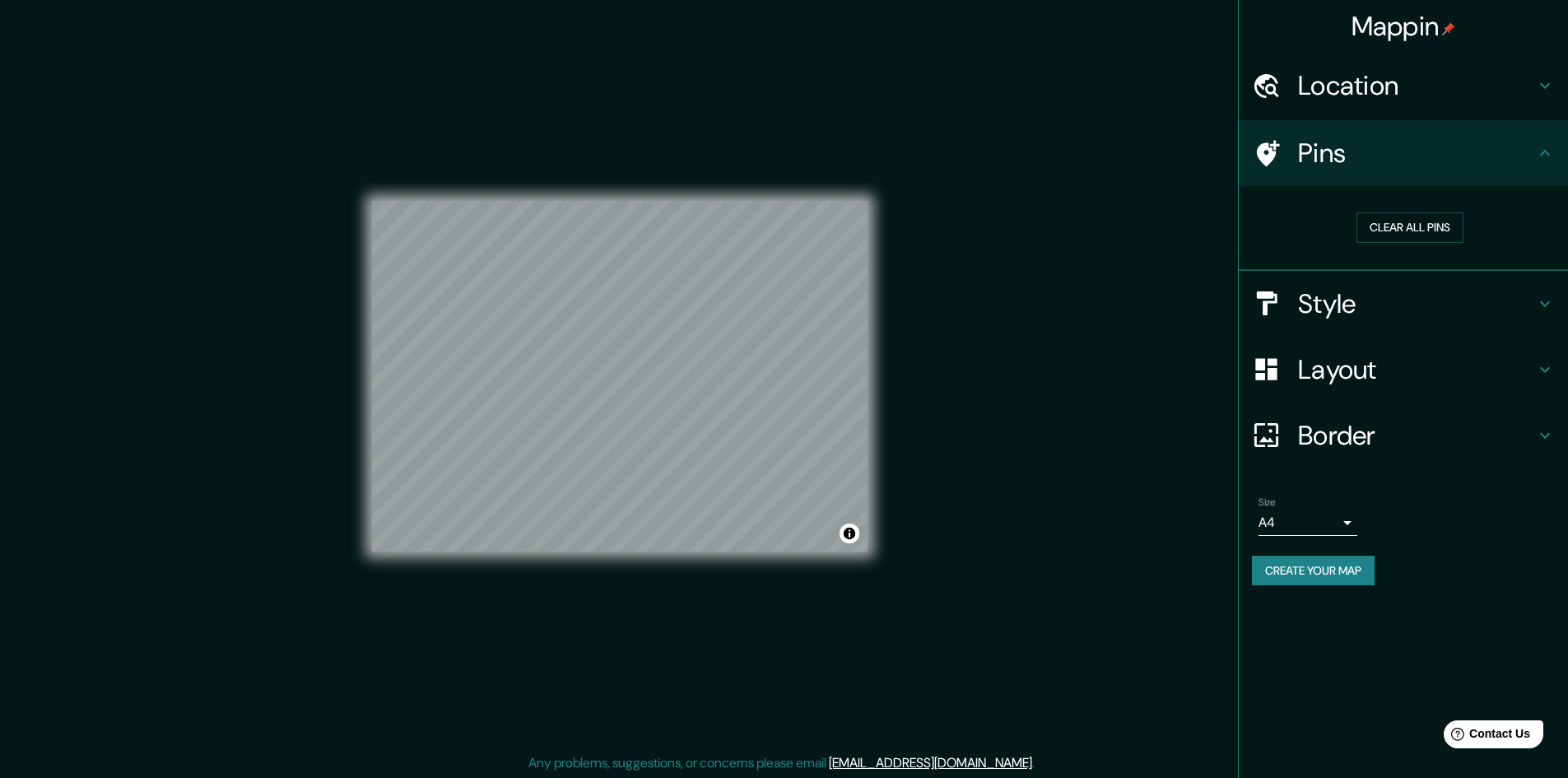
click at [1359, 295] on h4 "Style" at bounding box center [1416, 304] width 237 height 33
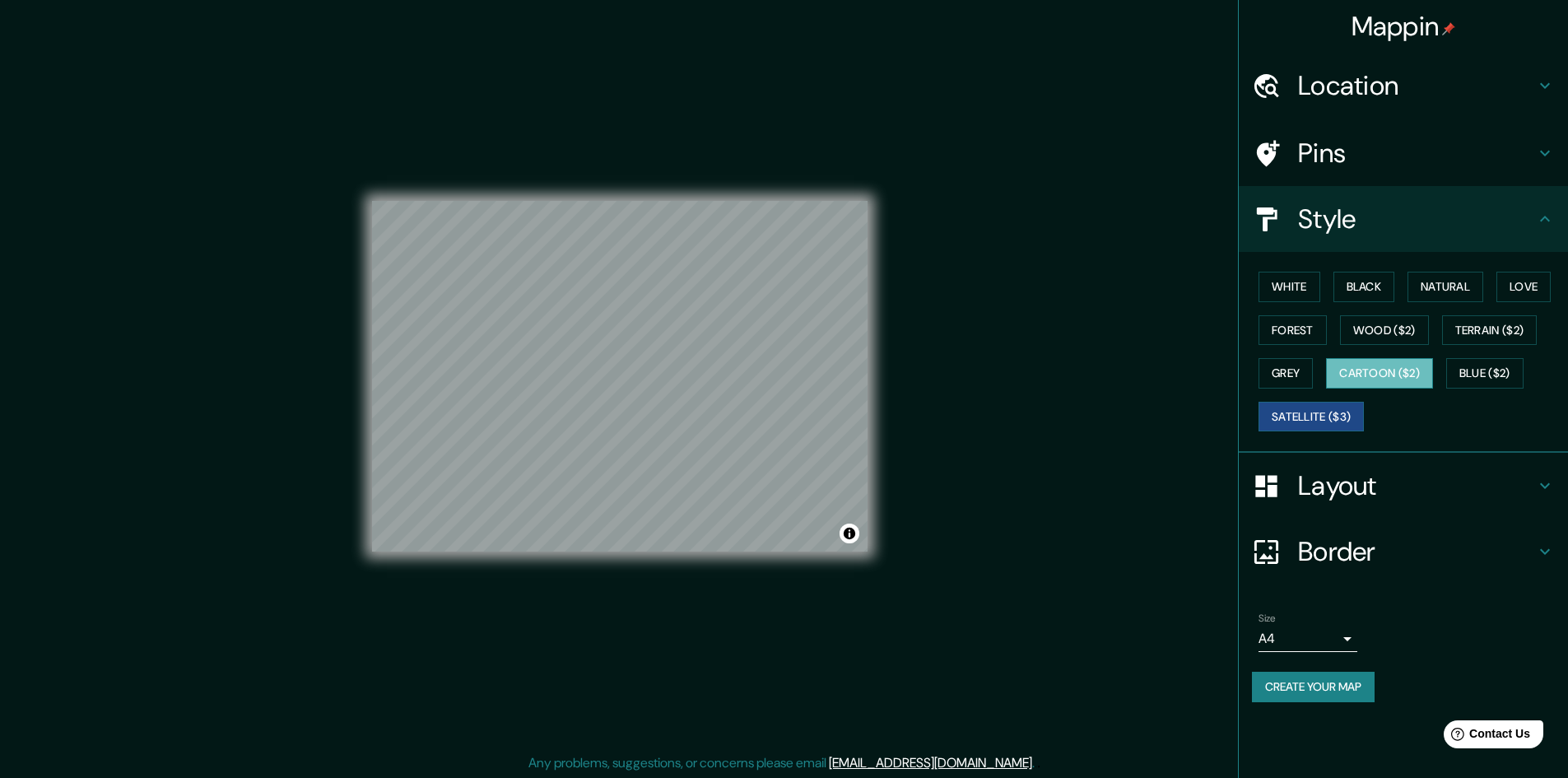
click at [1351, 368] on button "Cartoon ($2)" at bounding box center [1379, 373] width 107 height 30
click at [1461, 370] on button "Blue ($2)" at bounding box center [1485, 373] width 77 height 30
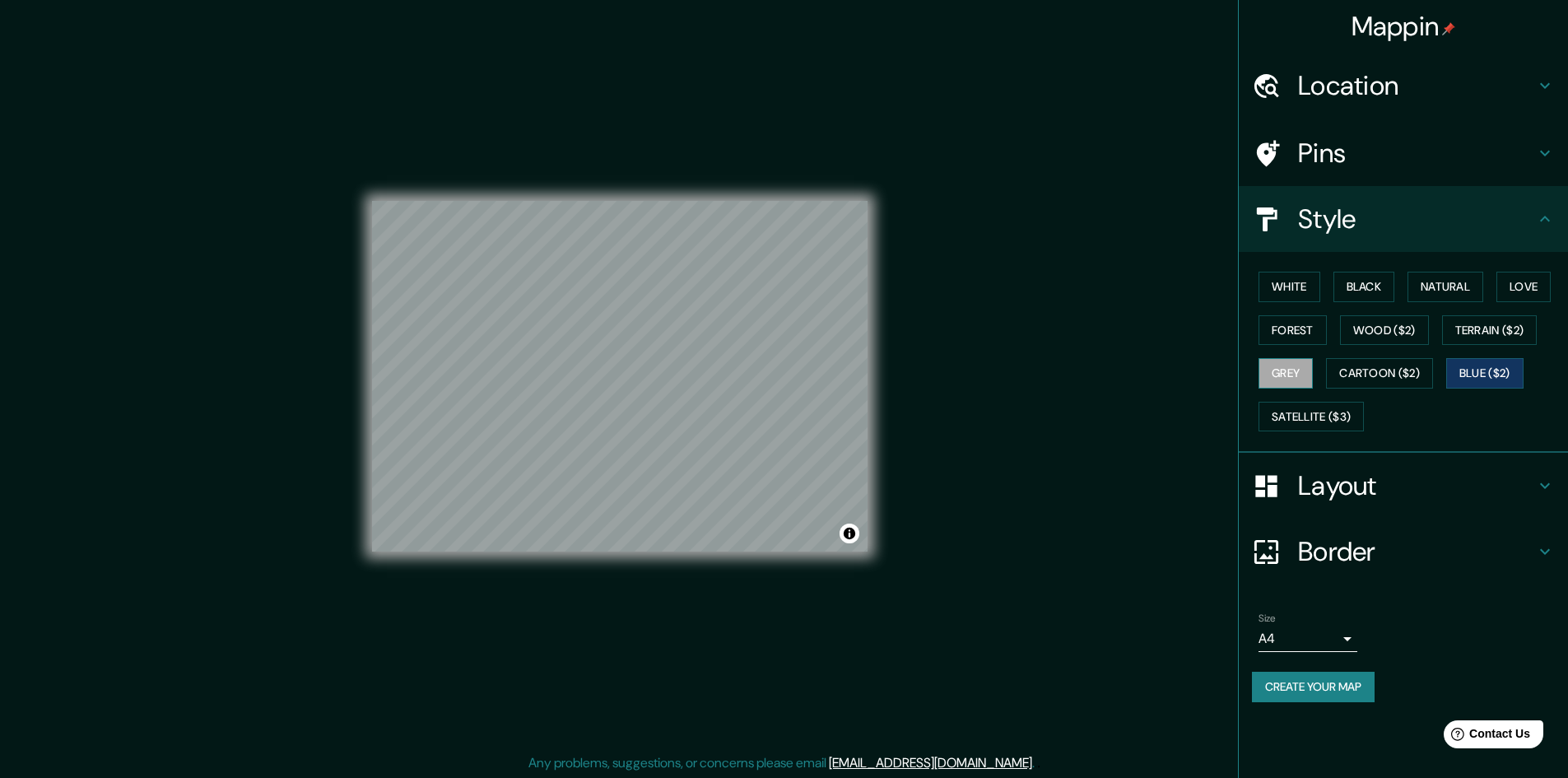
click at [1300, 375] on button "Grey" at bounding box center [1286, 373] width 54 height 30
click at [1301, 341] on button "Forest" at bounding box center [1292, 330] width 68 height 30
click at [1385, 331] on button "Wood ($2)" at bounding box center [1384, 330] width 89 height 30
click at [1481, 324] on button "Terrain ($2)" at bounding box center [1490, 330] width 96 height 30
click at [1470, 289] on button "Natural" at bounding box center [1445, 287] width 76 height 30
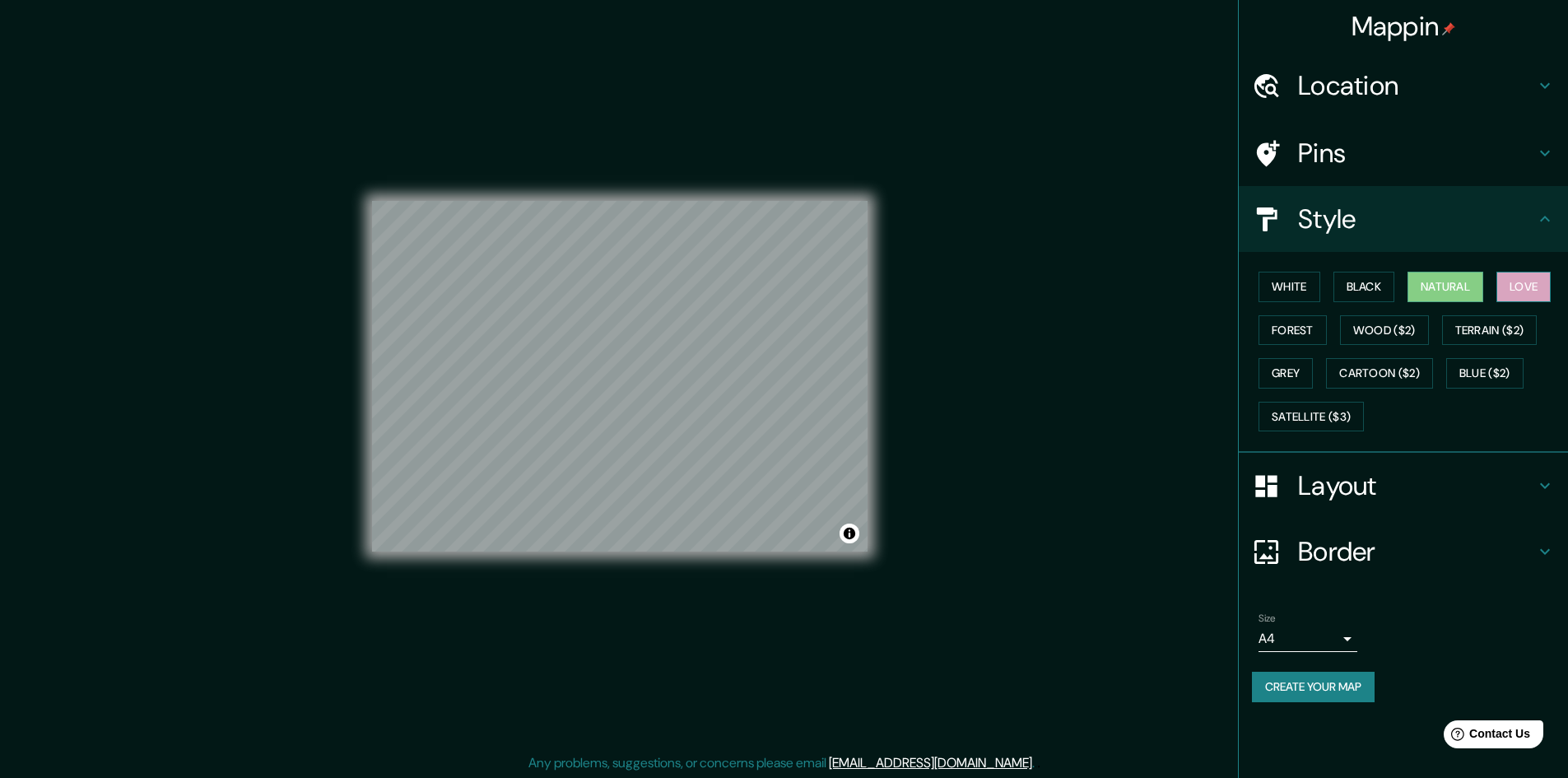
click at [1508, 288] on button "Love" at bounding box center [1524, 287] width 54 height 30
click at [1382, 289] on button "Black" at bounding box center [1364, 287] width 62 height 30
click at [1289, 288] on button "White" at bounding box center [1289, 287] width 62 height 30
